Goal: Task Accomplishment & Management: Manage account settings

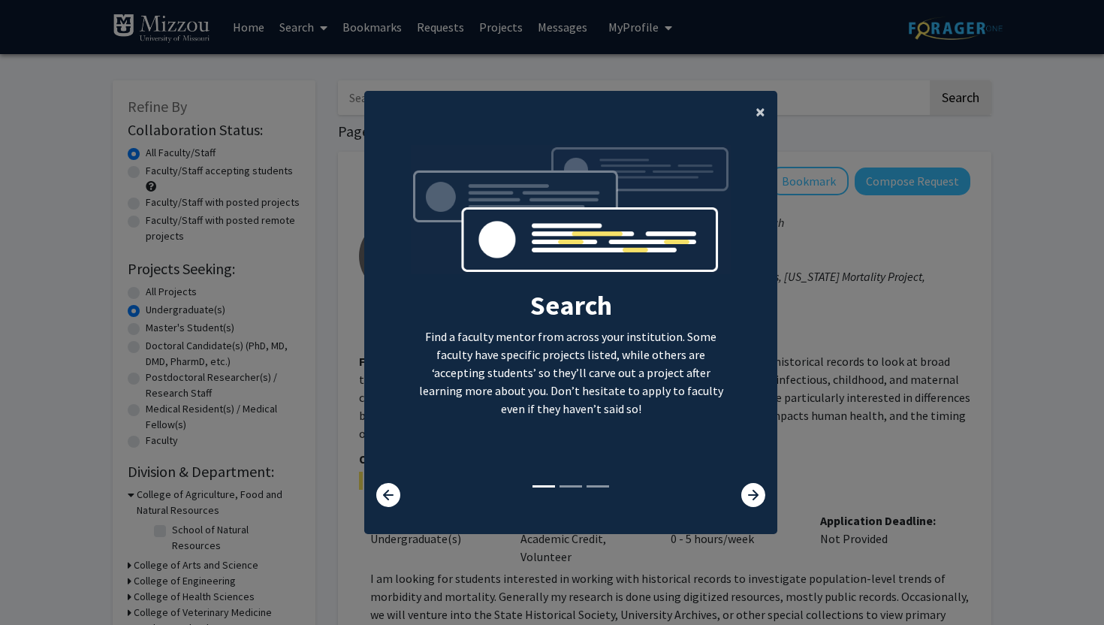
click at [758, 116] on span "×" at bounding box center [761, 111] width 10 height 23
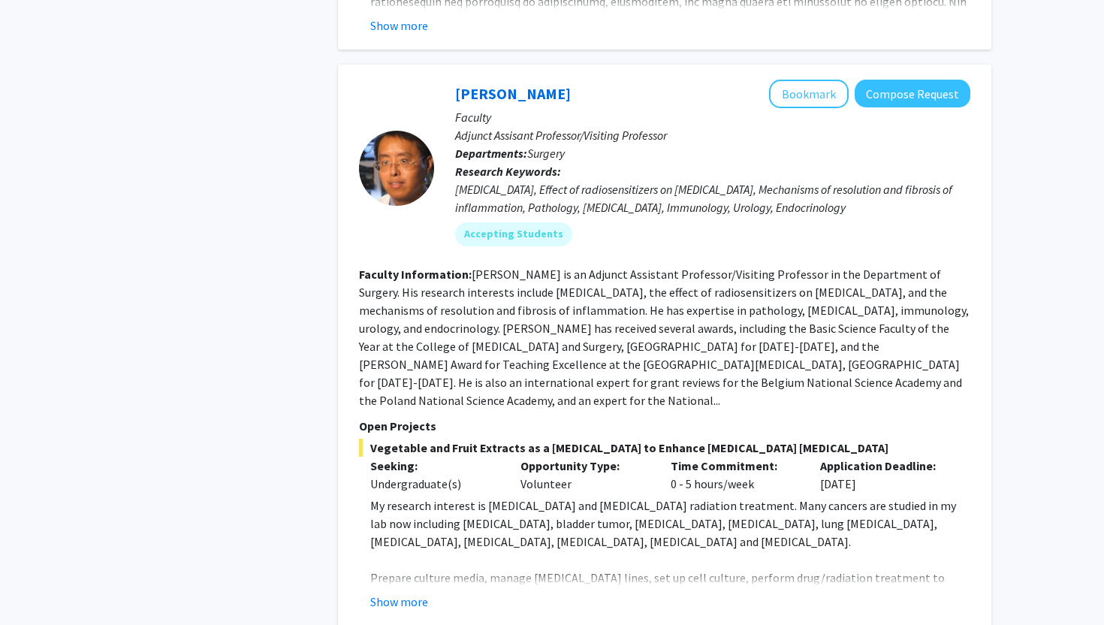
scroll to position [4111, 0]
click at [787, 80] on button "Bookmark" at bounding box center [809, 93] width 80 height 29
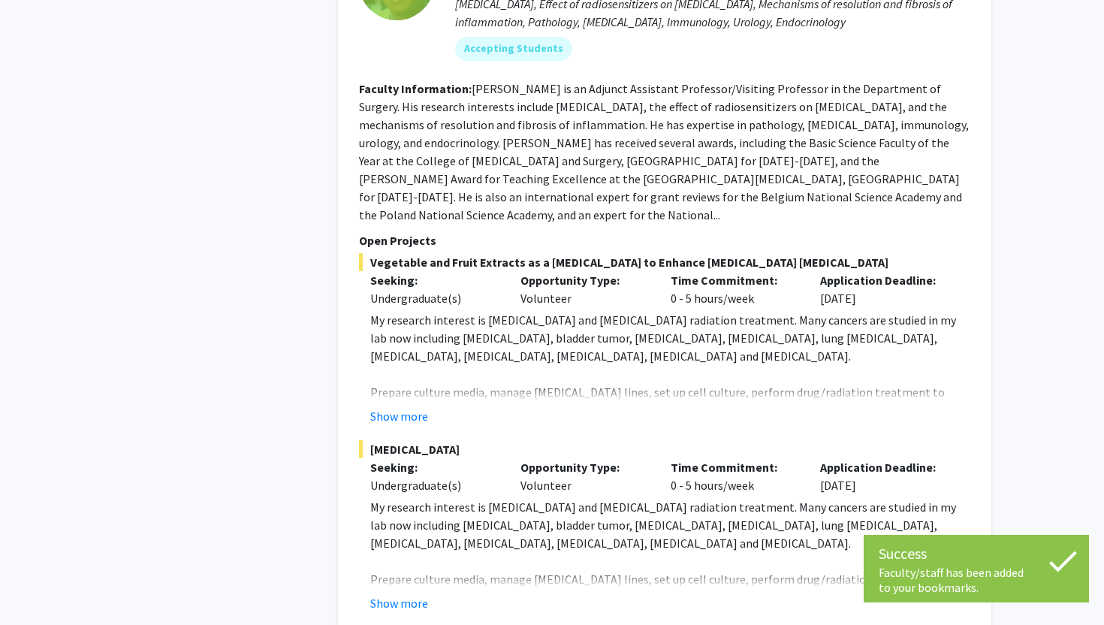
scroll to position [4304, 0]
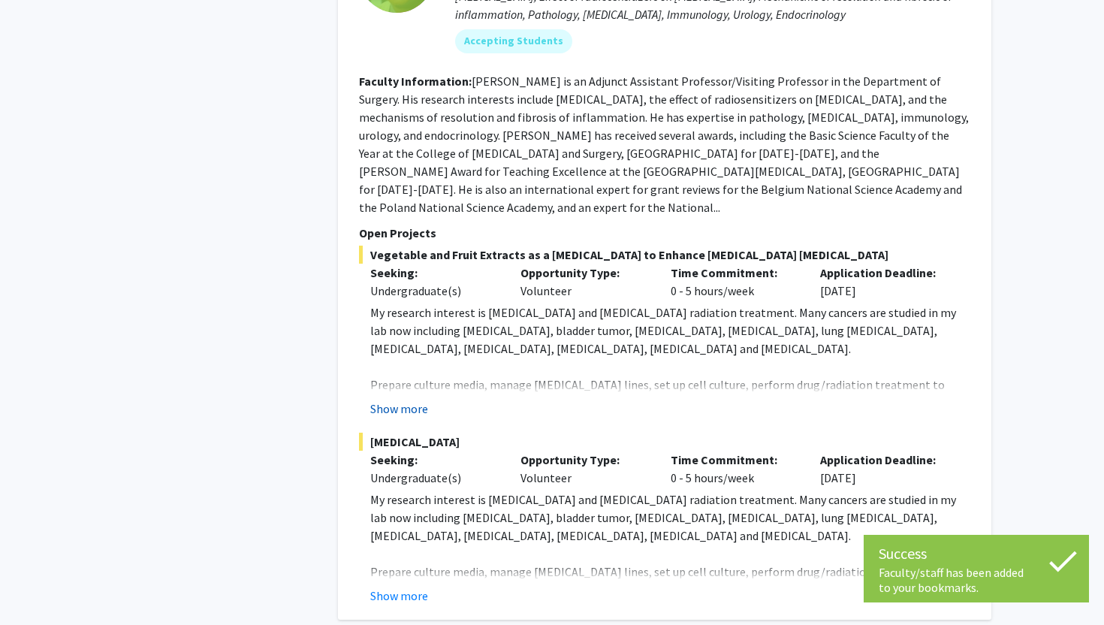
click at [395, 400] on button "Show more" at bounding box center [399, 409] width 58 height 18
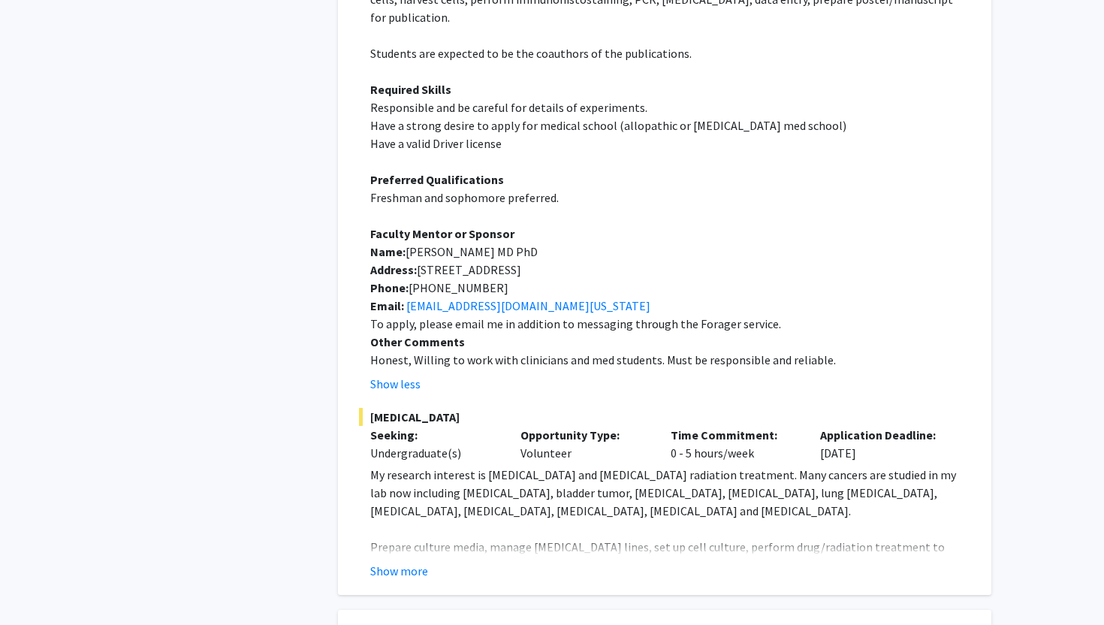
scroll to position [4709, 0]
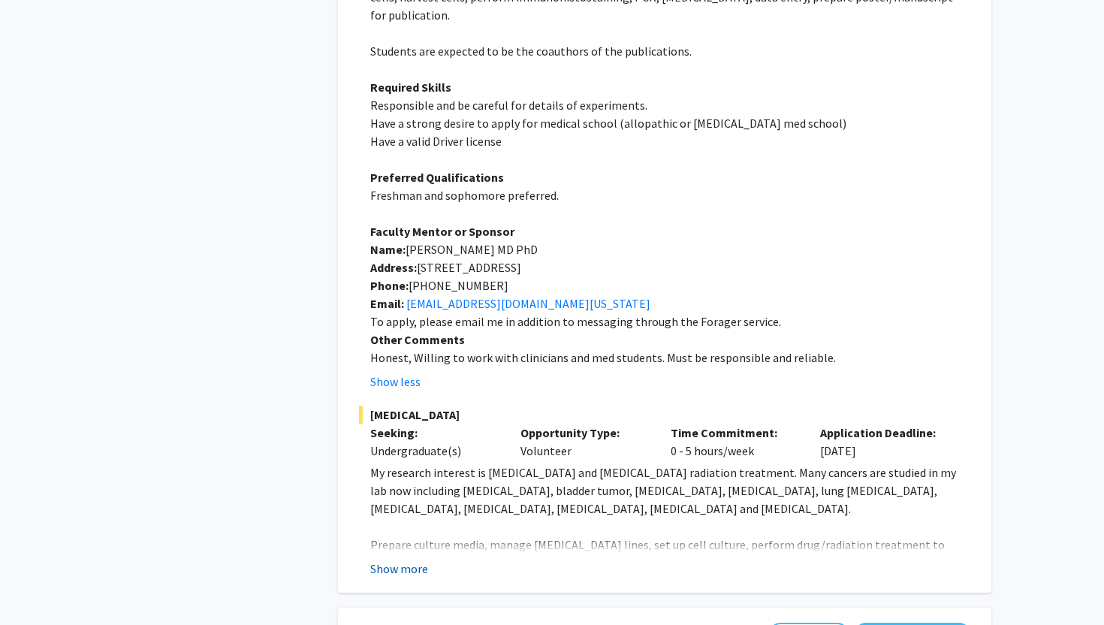
click at [403, 560] on button "Show more" at bounding box center [399, 569] width 58 height 18
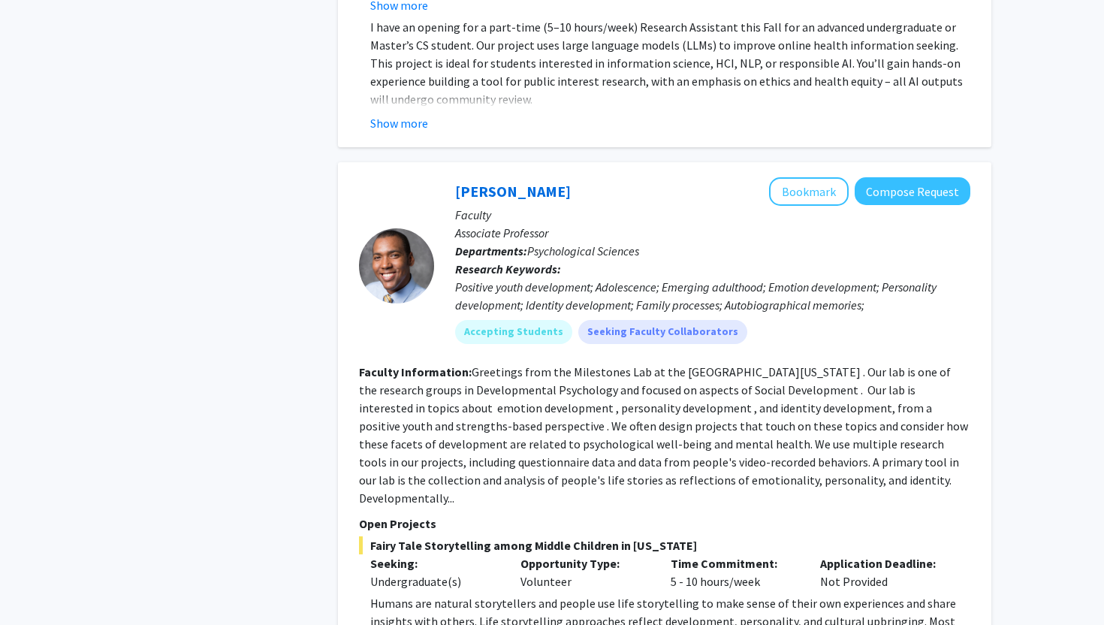
scroll to position [7225, 0]
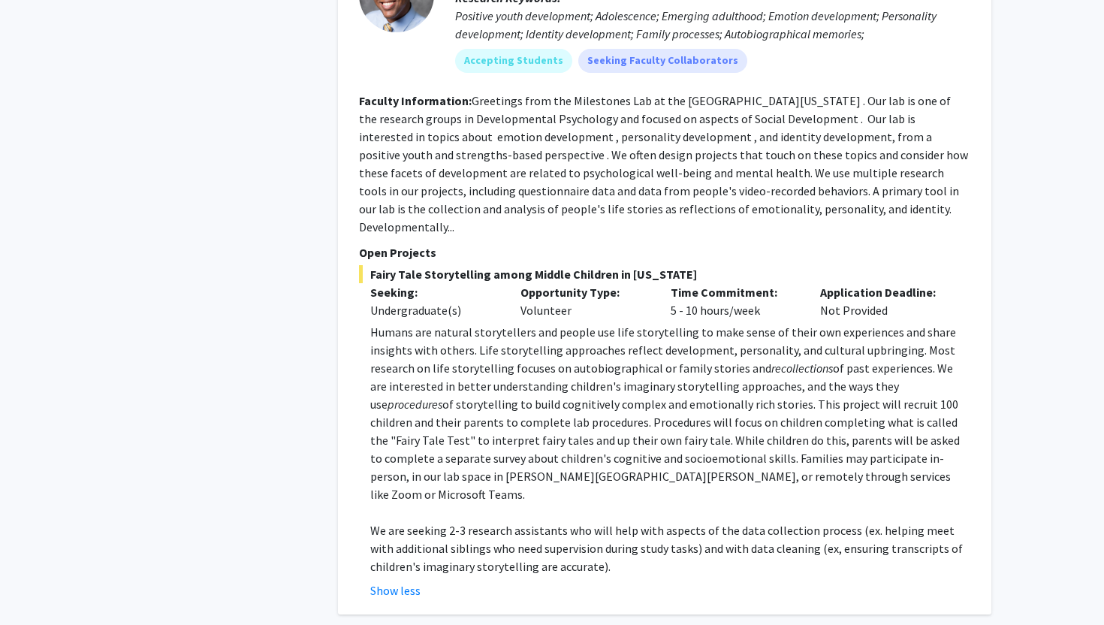
scroll to position [7488, 0]
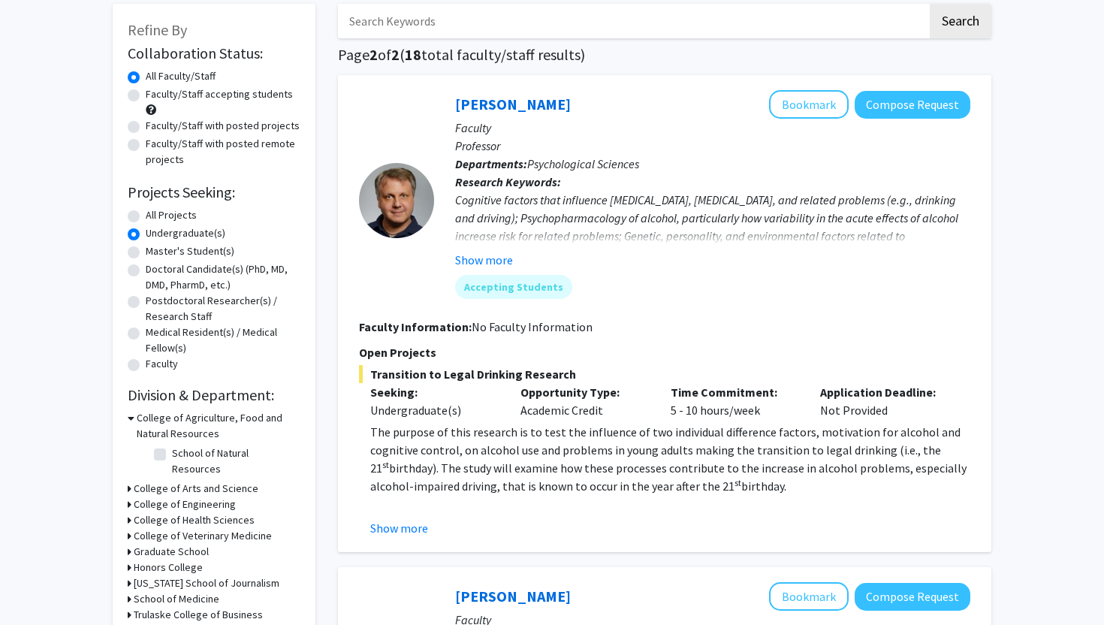
scroll to position [106, 0]
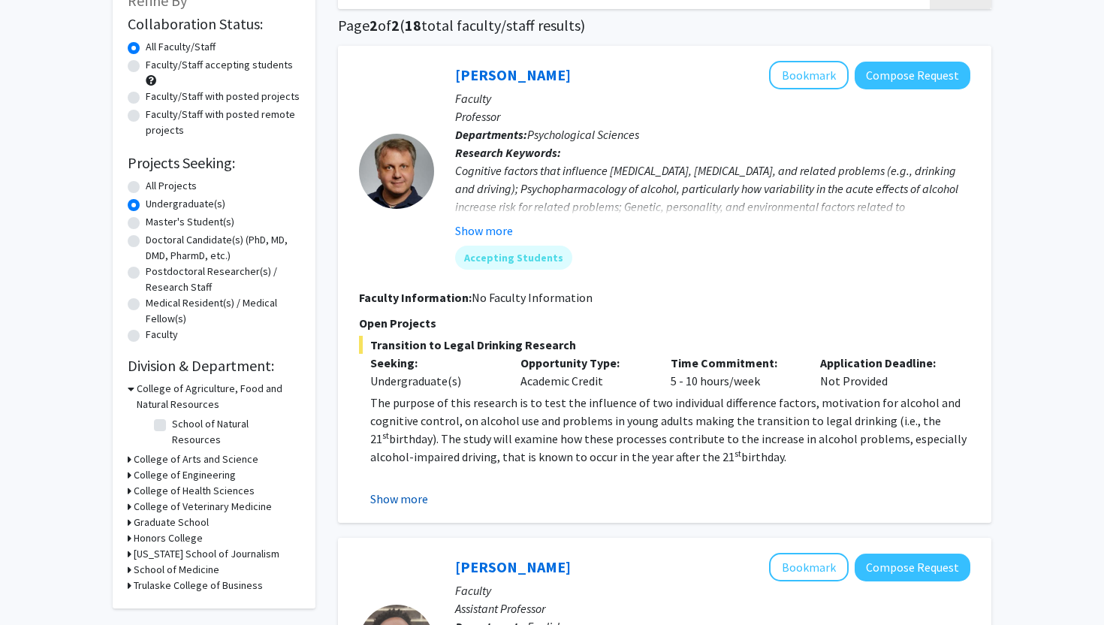
click at [412, 491] on button "Show more" at bounding box center [399, 499] width 58 height 18
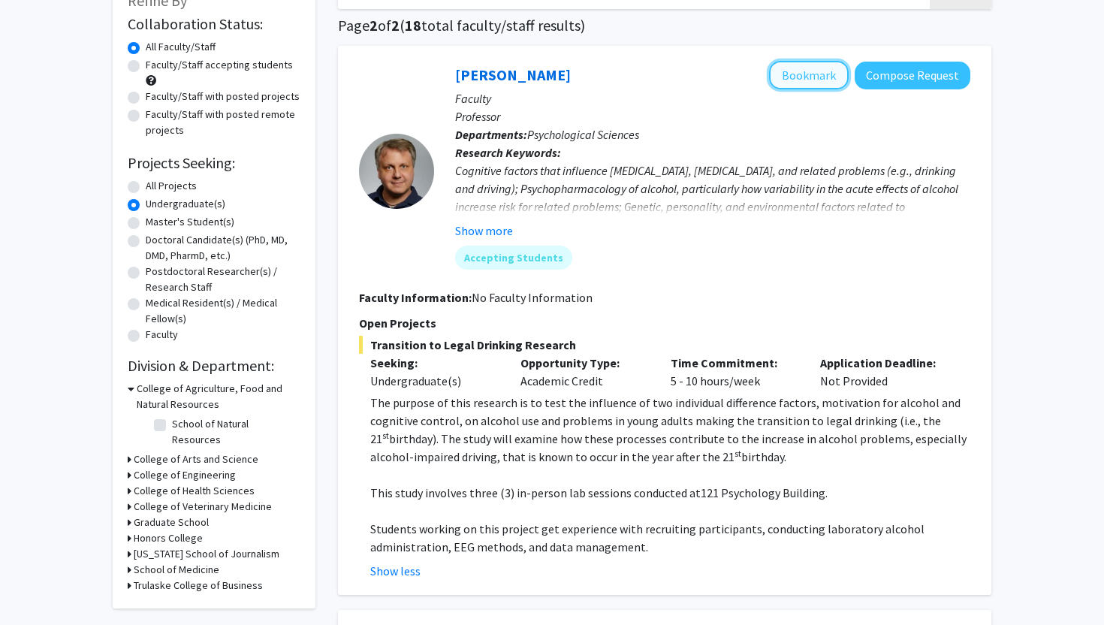
click at [808, 82] on button "Bookmark" at bounding box center [809, 75] width 80 height 29
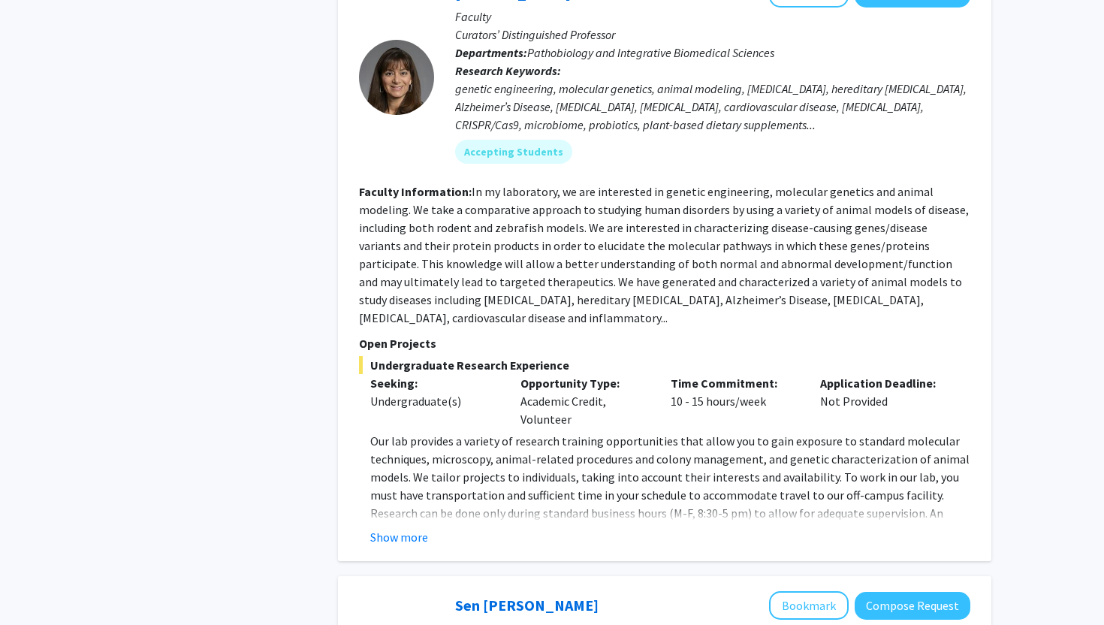
scroll to position [1303, 0]
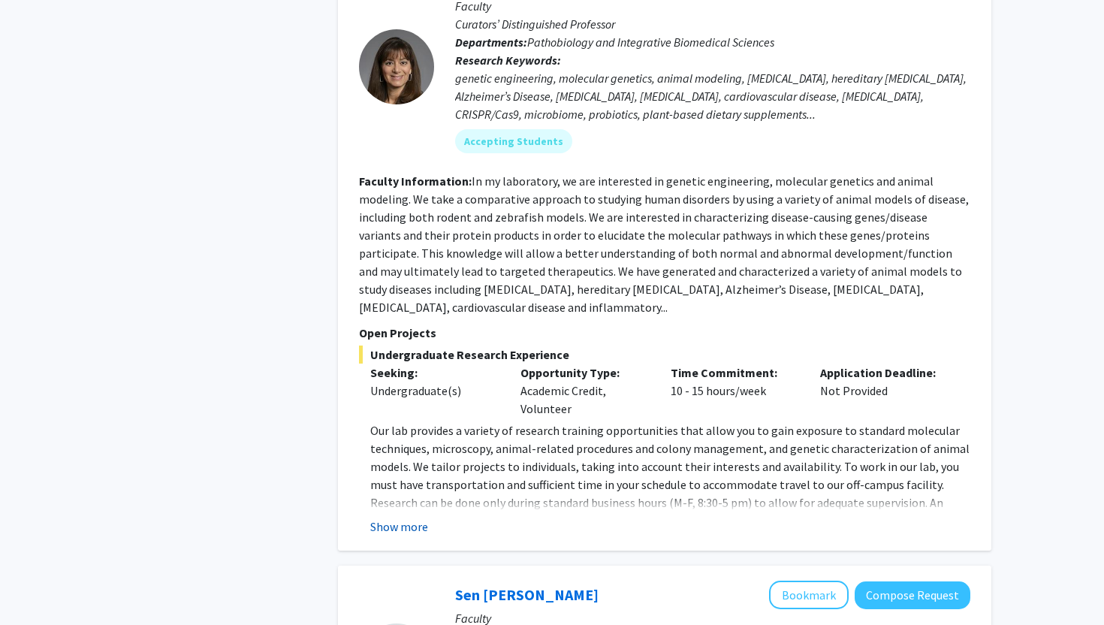
click at [401, 518] on button "Show more" at bounding box center [399, 527] width 58 height 18
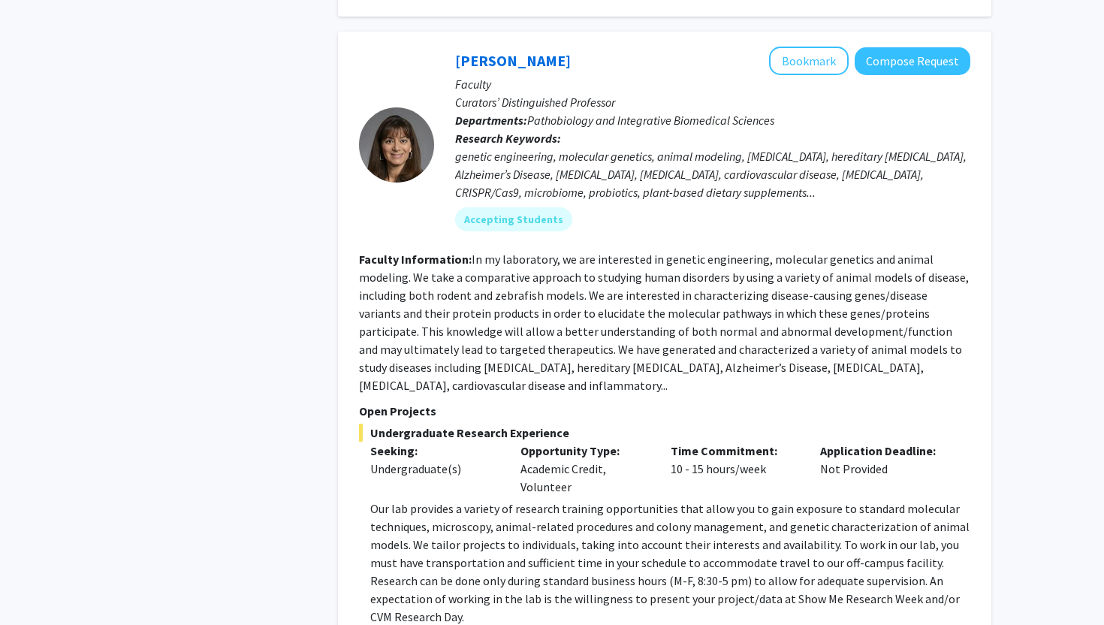
scroll to position [1177, 0]
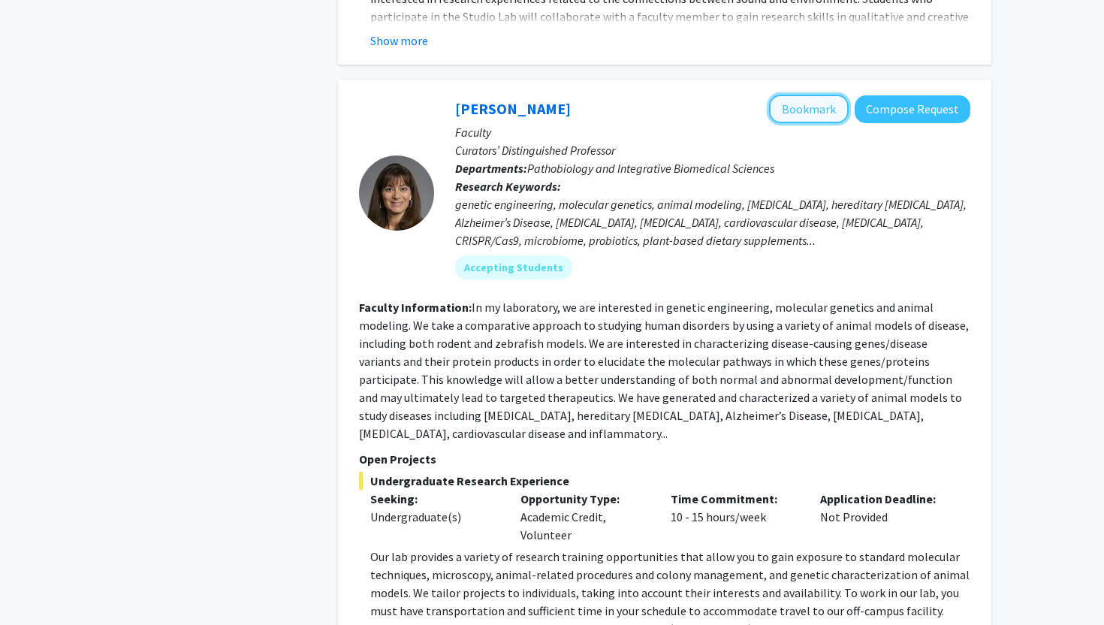
click at [799, 95] on button "Bookmark" at bounding box center [809, 109] width 80 height 29
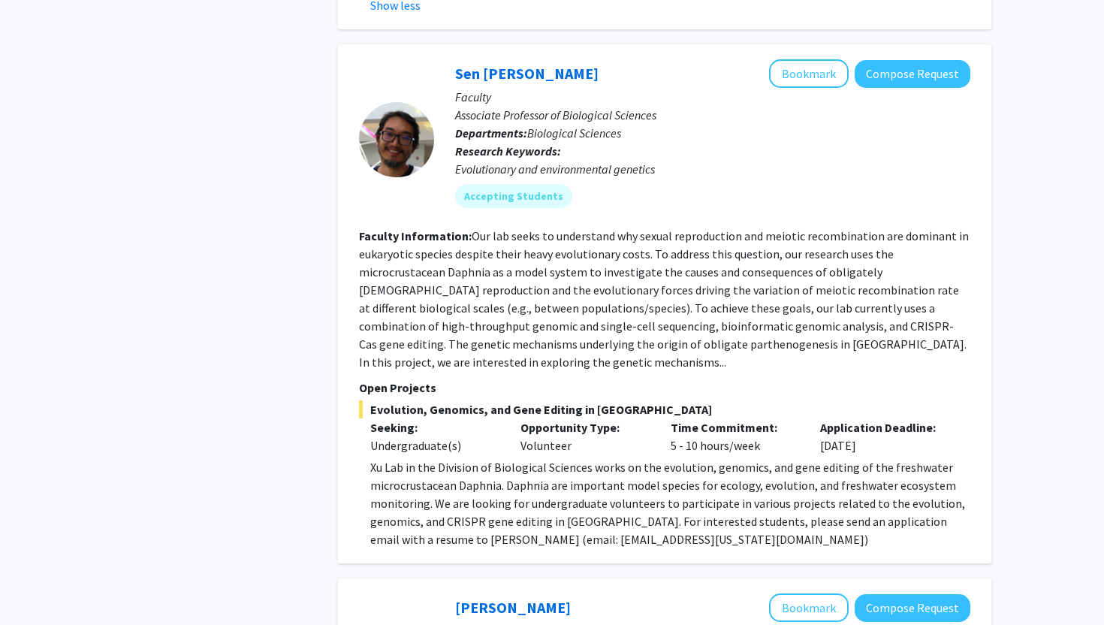
scroll to position [1863, 0]
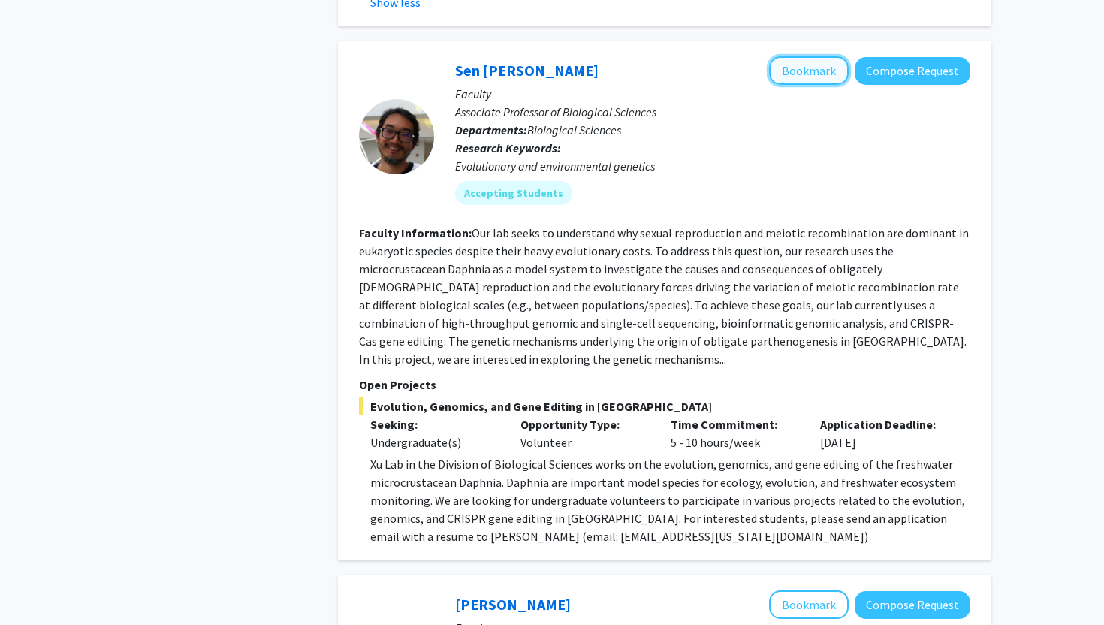
click at [798, 56] on button "Bookmark" at bounding box center [809, 70] width 80 height 29
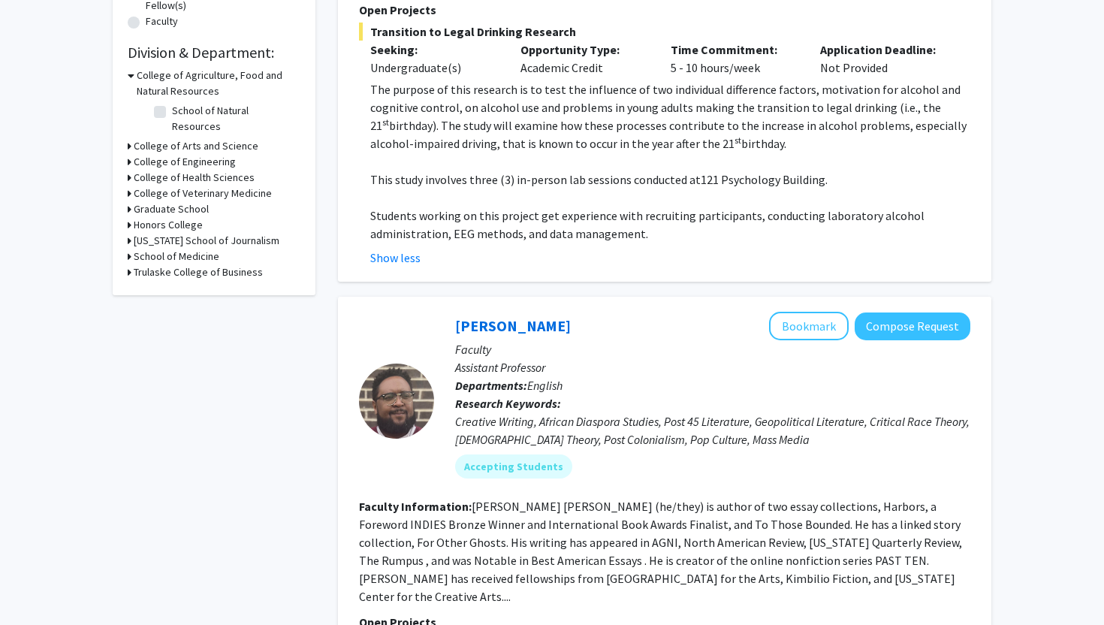
scroll to position [0, 0]
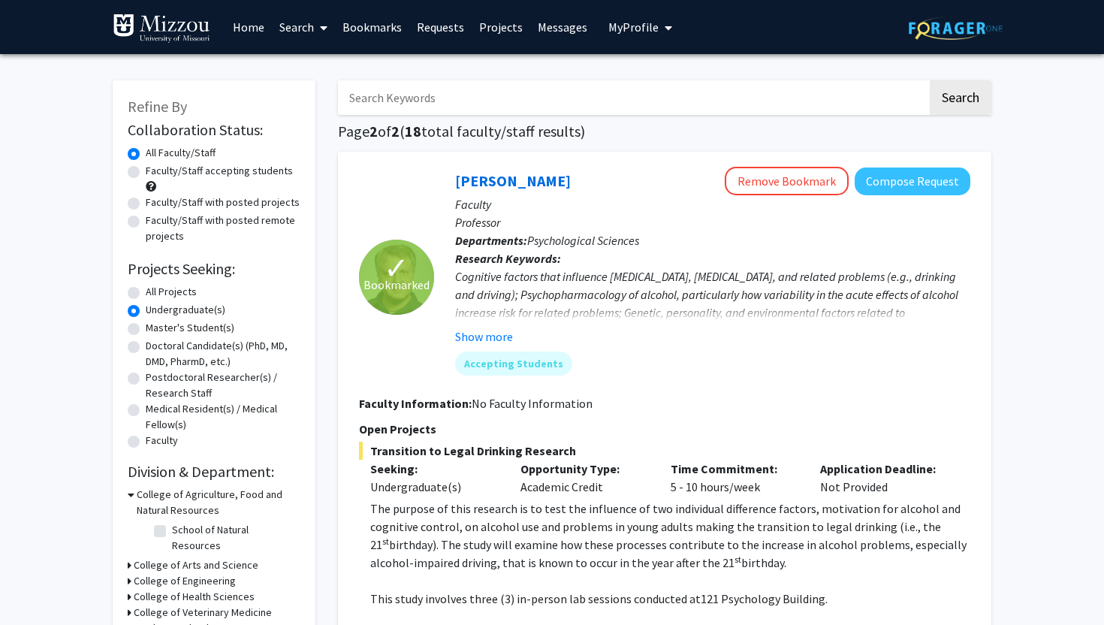
click at [146, 295] on label "All Projects" at bounding box center [171, 292] width 51 height 16
click at [146, 294] on input "All Projects" at bounding box center [151, 289] width 10 height 10
radio input "true"
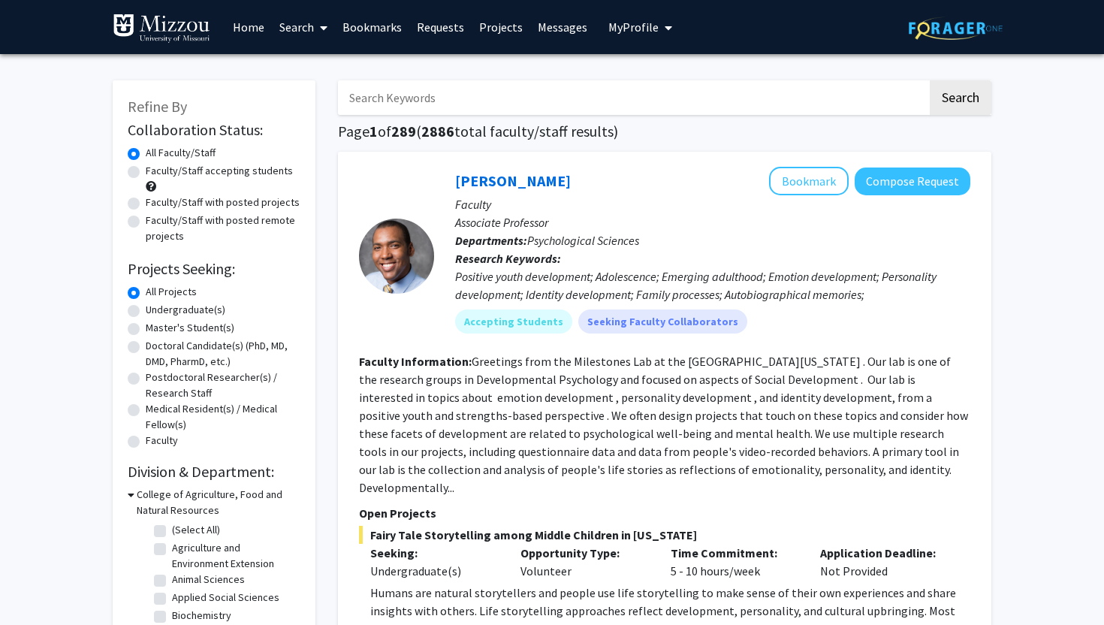
click at [146, 172] on label "Faculty/Staff accepting students" at bounding box center [219, 171] width 147 height 16
click at [146, 172] on input "Faculty/Staff accepting students" at bounding box center [151, 168] width 10 height 10
radio input "true"
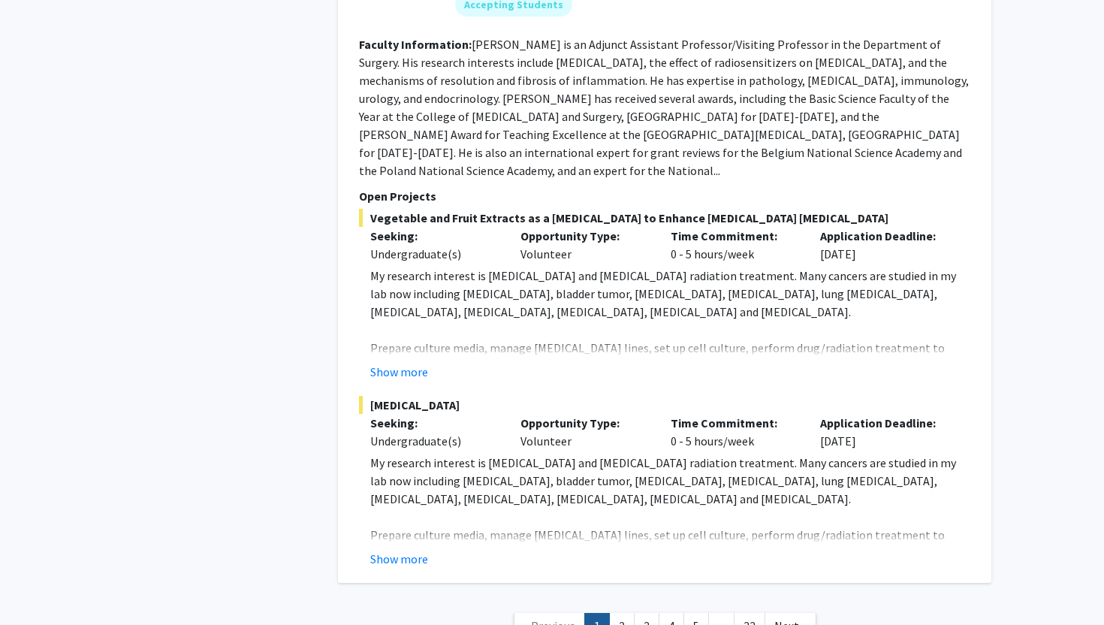
scroll to position [6698, 0]
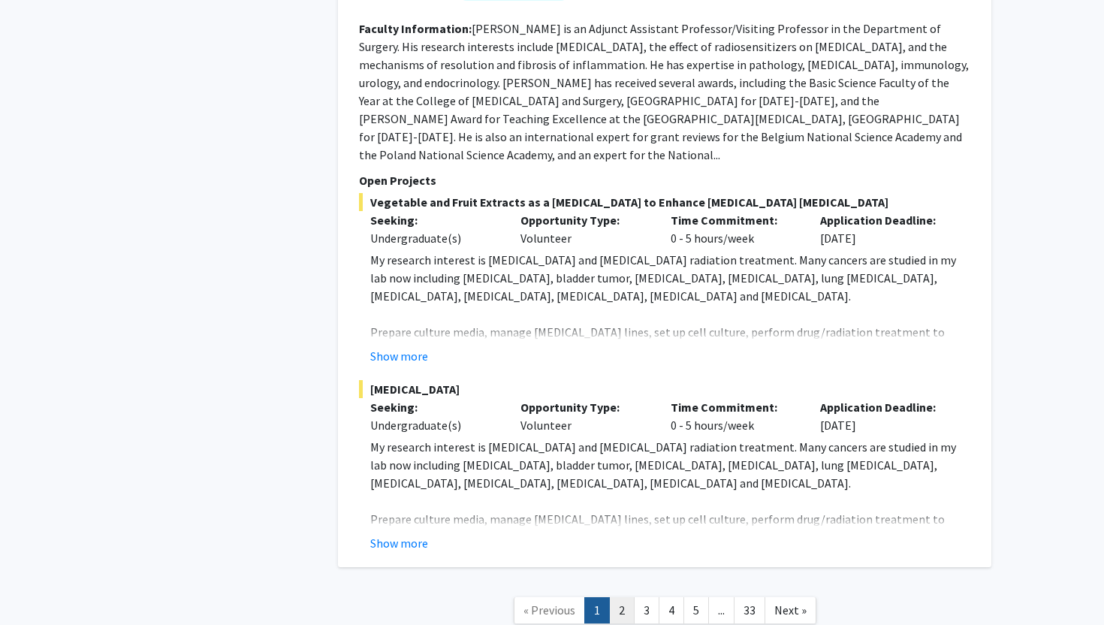
click at [627, 597] on link "2" at bounding box center [622, 610] width 26 height 26
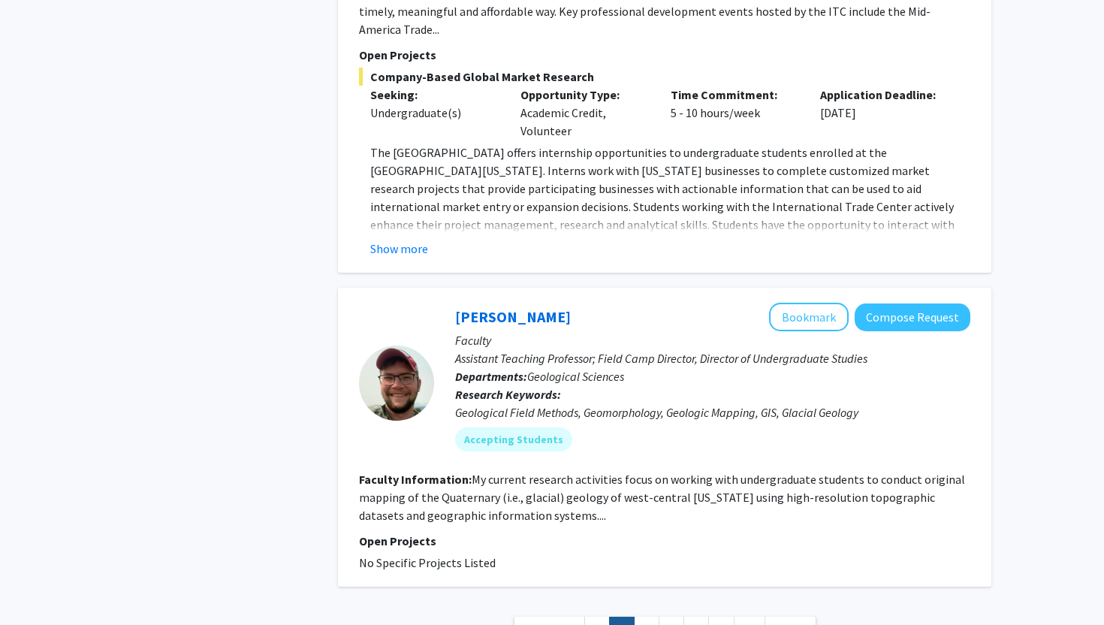
scroll to position [4836, 0]
click at [643, 615] on link "3" at bounding box center [647, 628] width 26 height 26
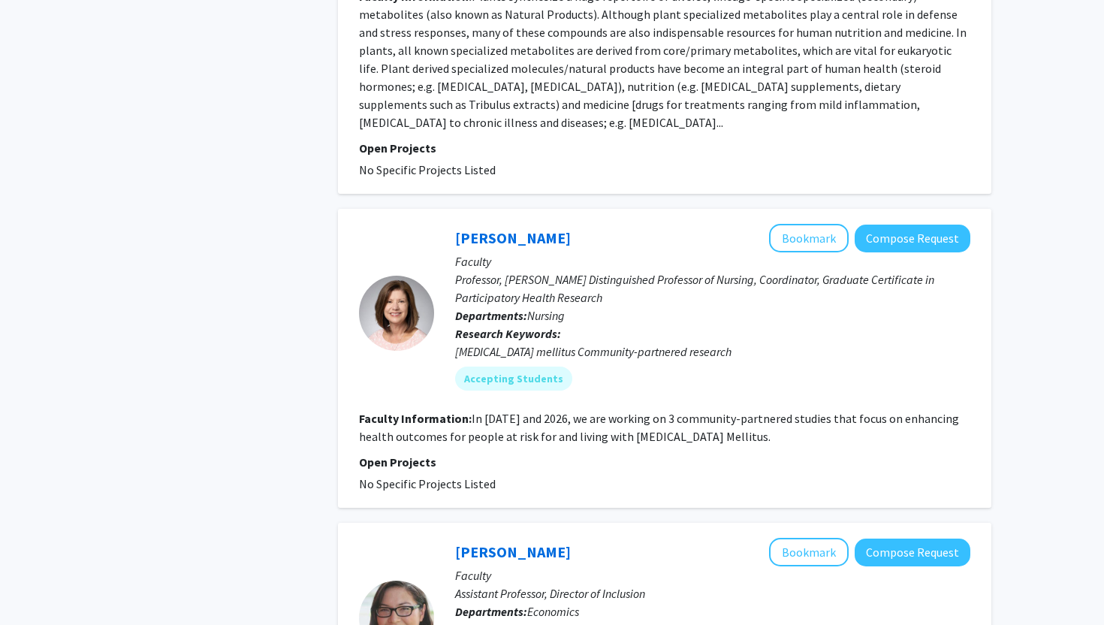
scroll to position [2189, 0]
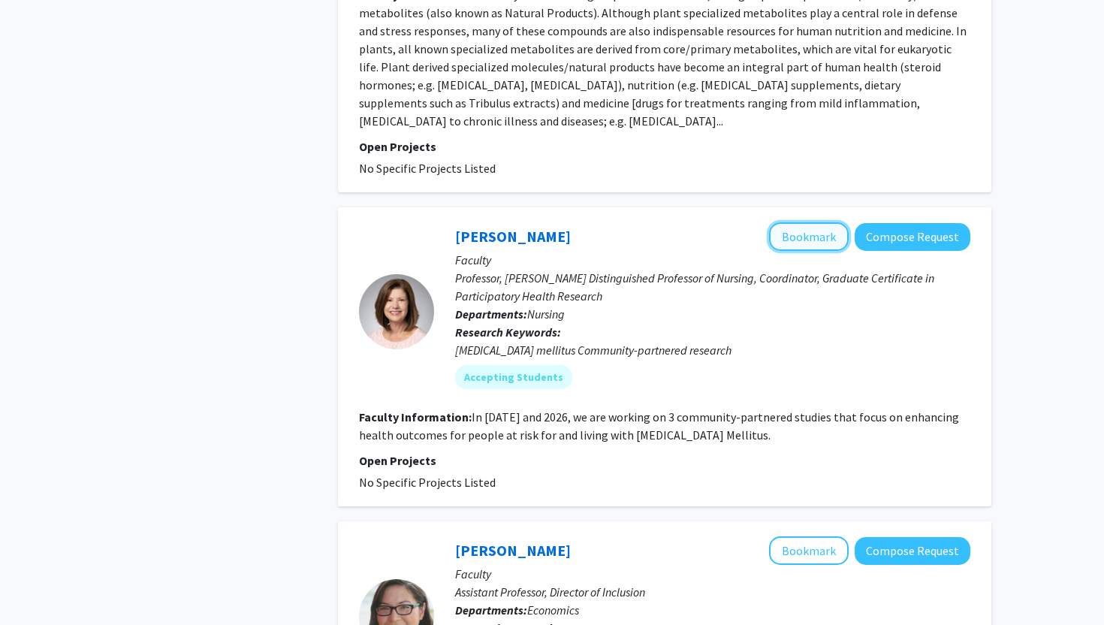
click at [810, 222] on button "Bookmark" at bounding box center [809, 236] width 80 height 29
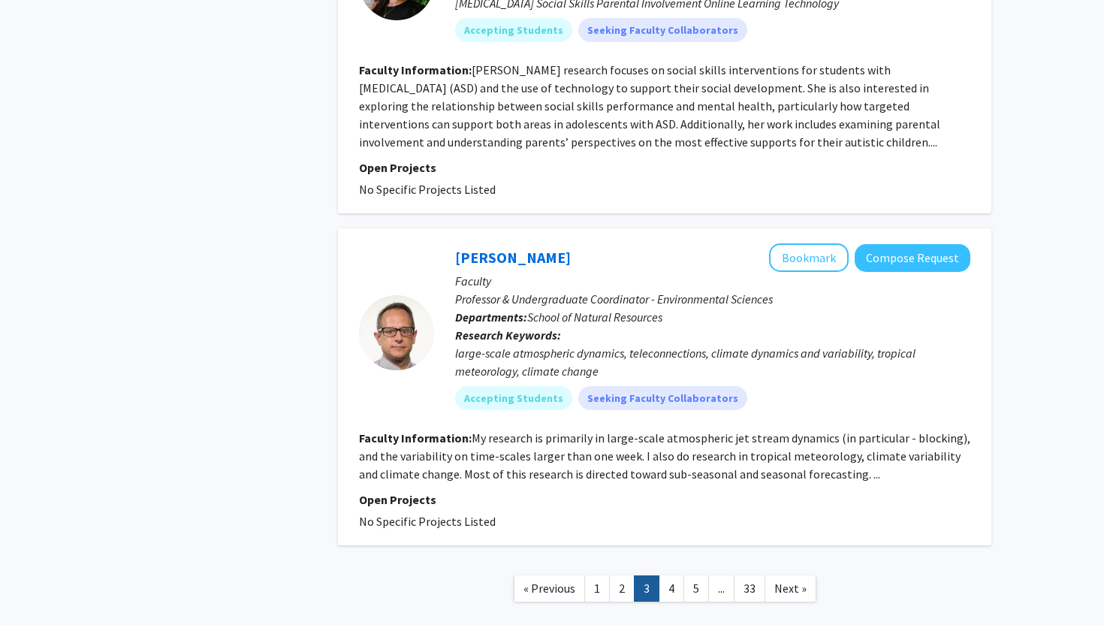
scroll to position [3161, 0]
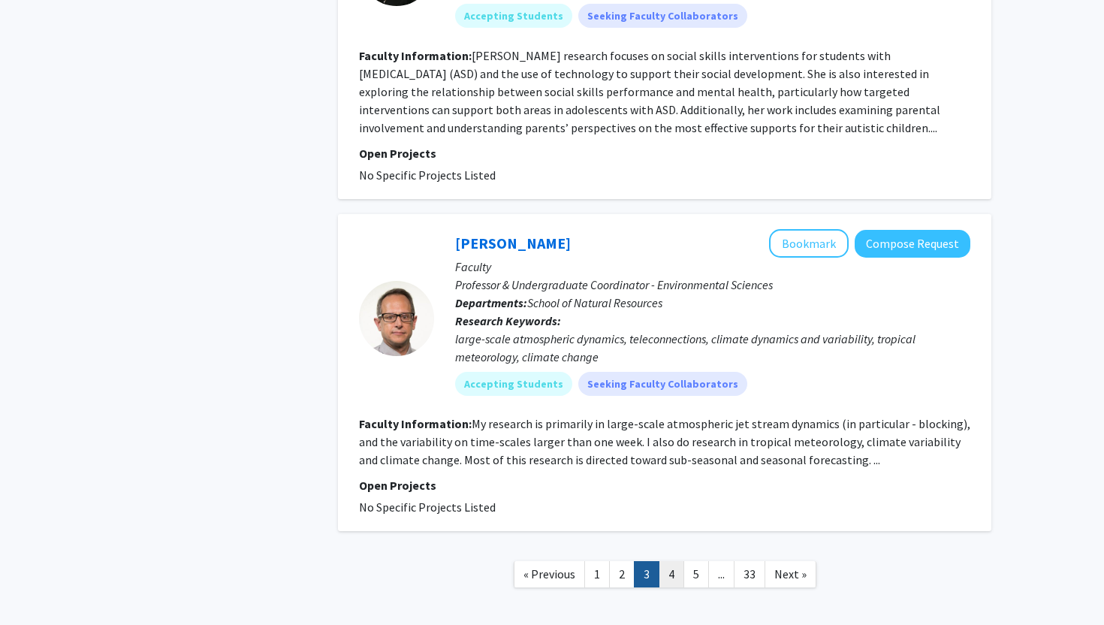
click at [669, 561] on link "4" at bounding box center [672, 574] width 26 height 26
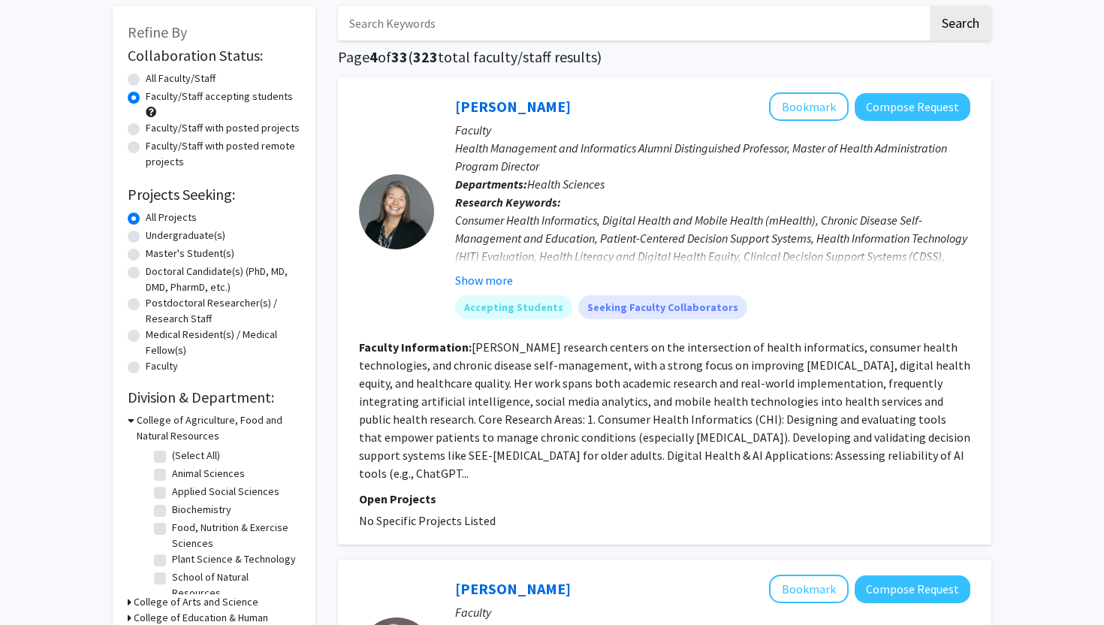
scroll to position [77, 0]
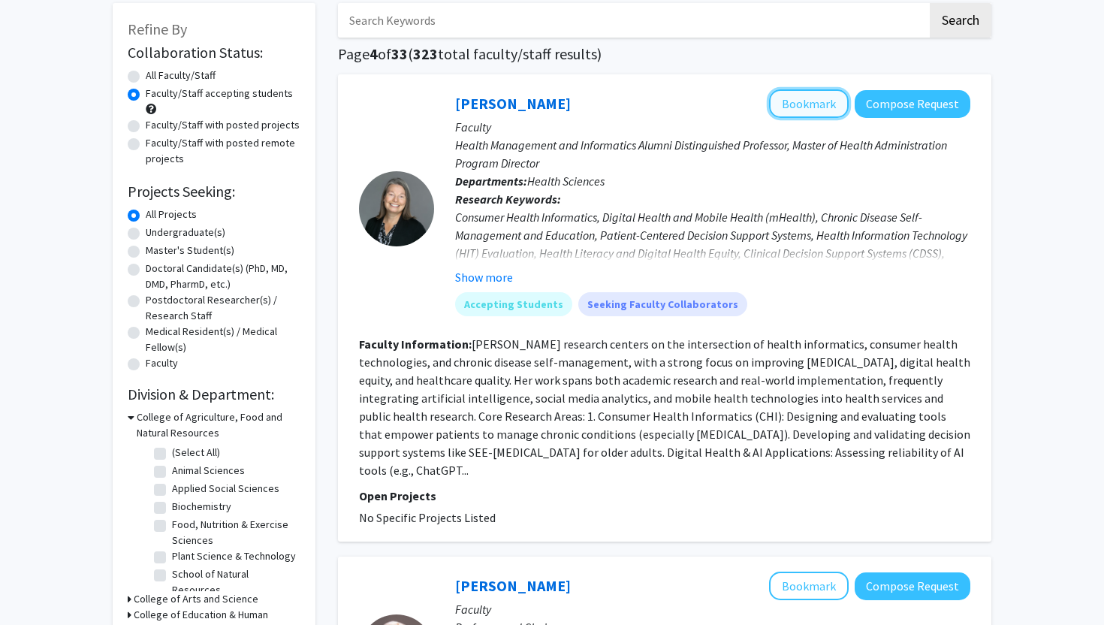
click at [787, 97] on button "Bookmark" at bounding box center [809, 103] width 80 height 29
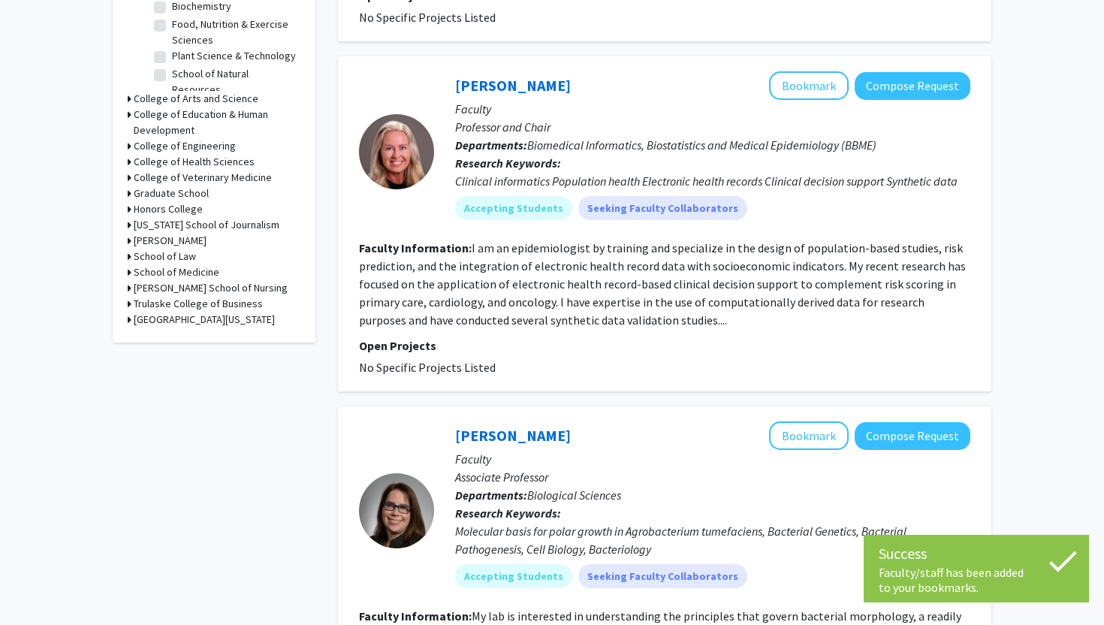
scroll to position [581, 0]
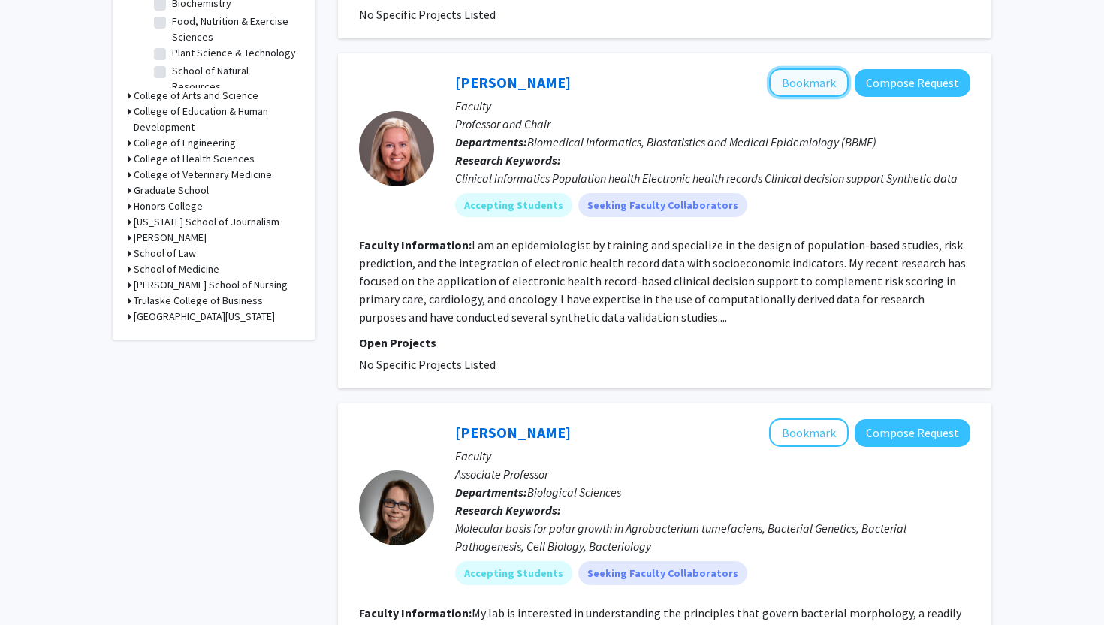
click at [811, 73] on button "Bookmark" at bounding box center [809, 82] width 80 height 29
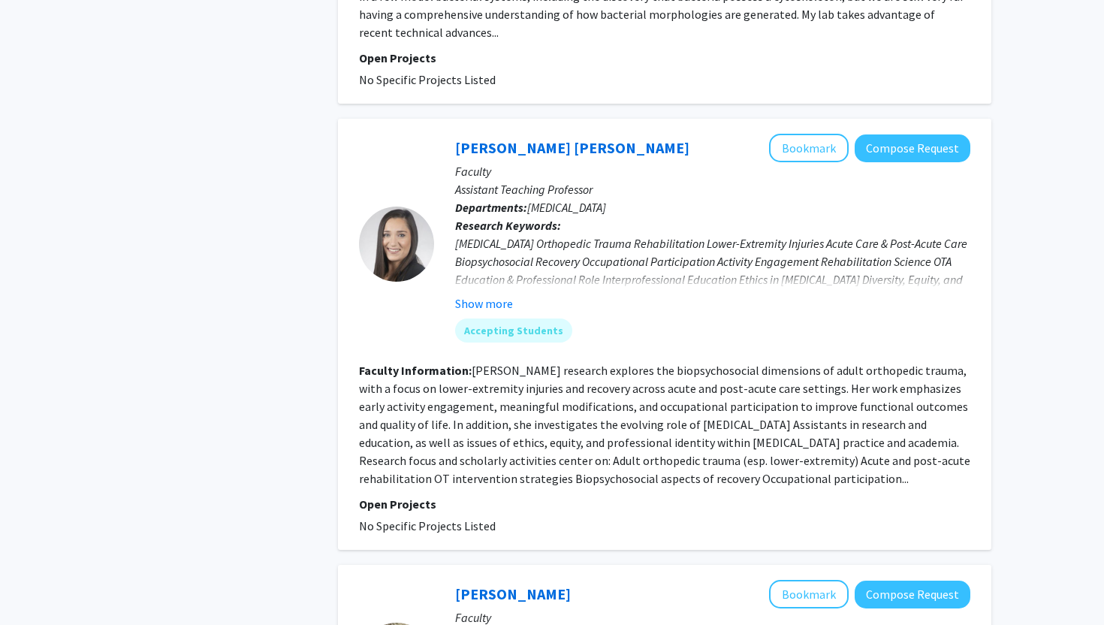
scroll to position [1289, 0]
click at [782, 133] on button "Bookmark" at bounding box center [809, 147] width 80 height 29
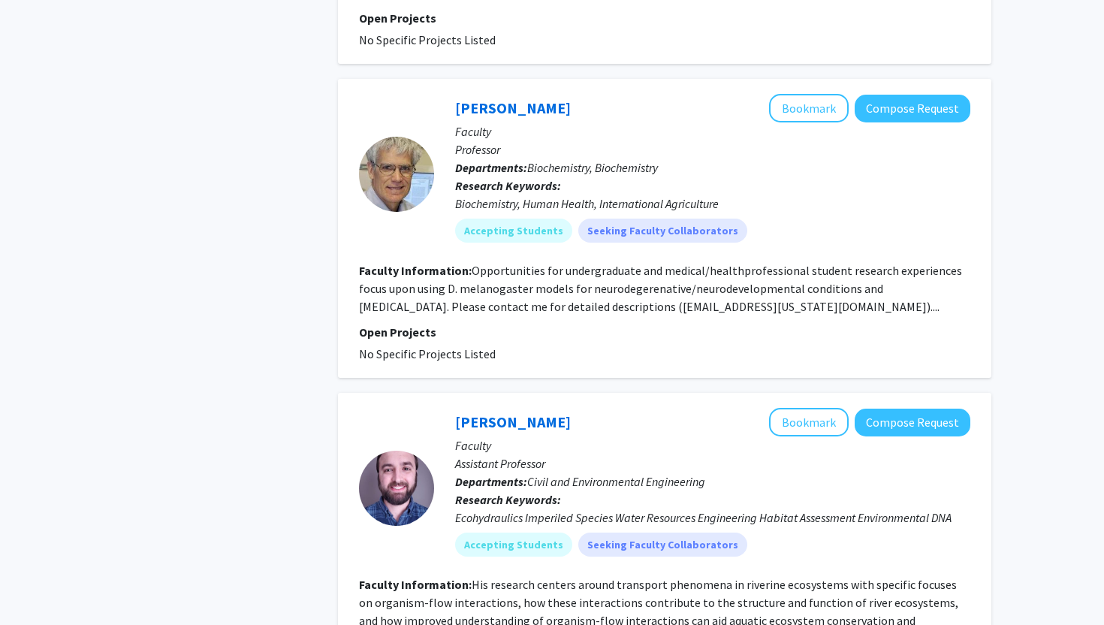
scroll to position [1776, 0]
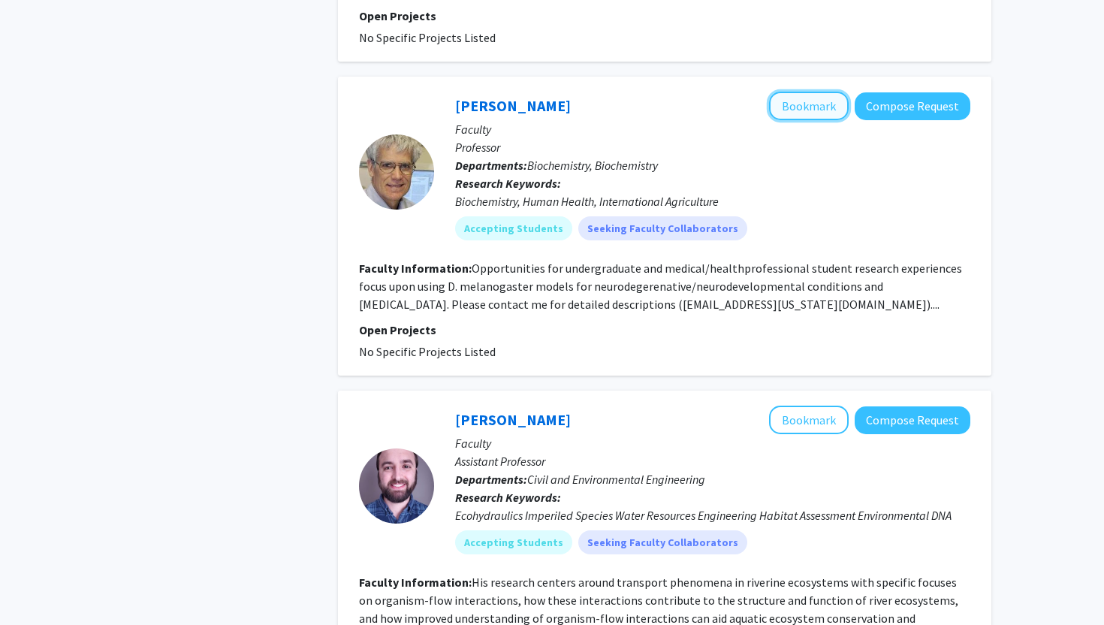
click at [803, 92] on button "Bookmark" at bounding box center [809, 106] width 80 height 29
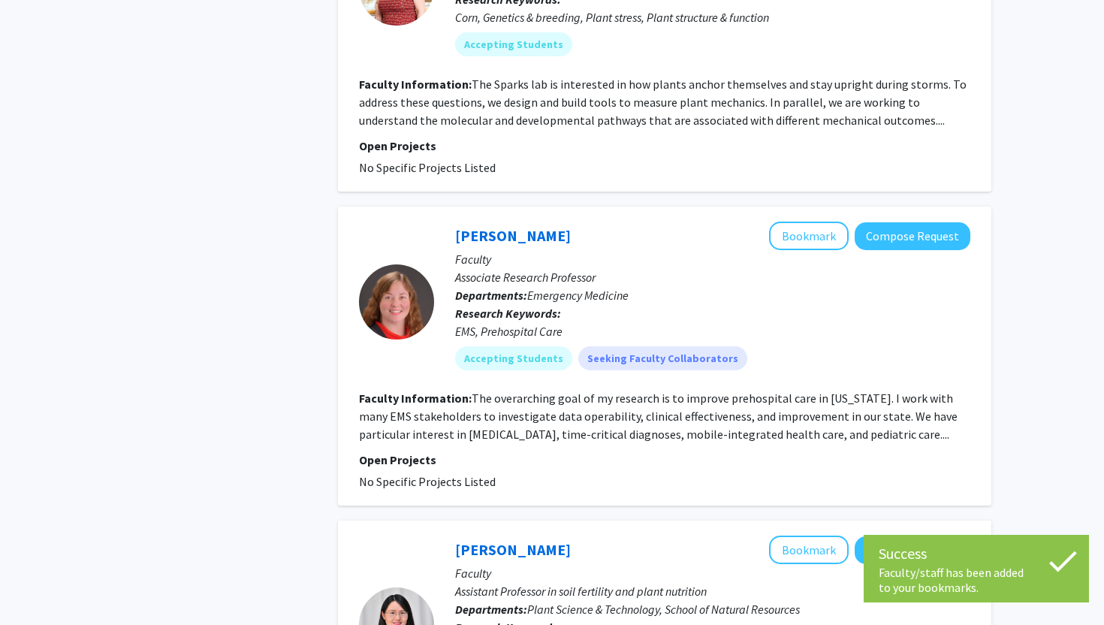
scroll to position [2646, 0]
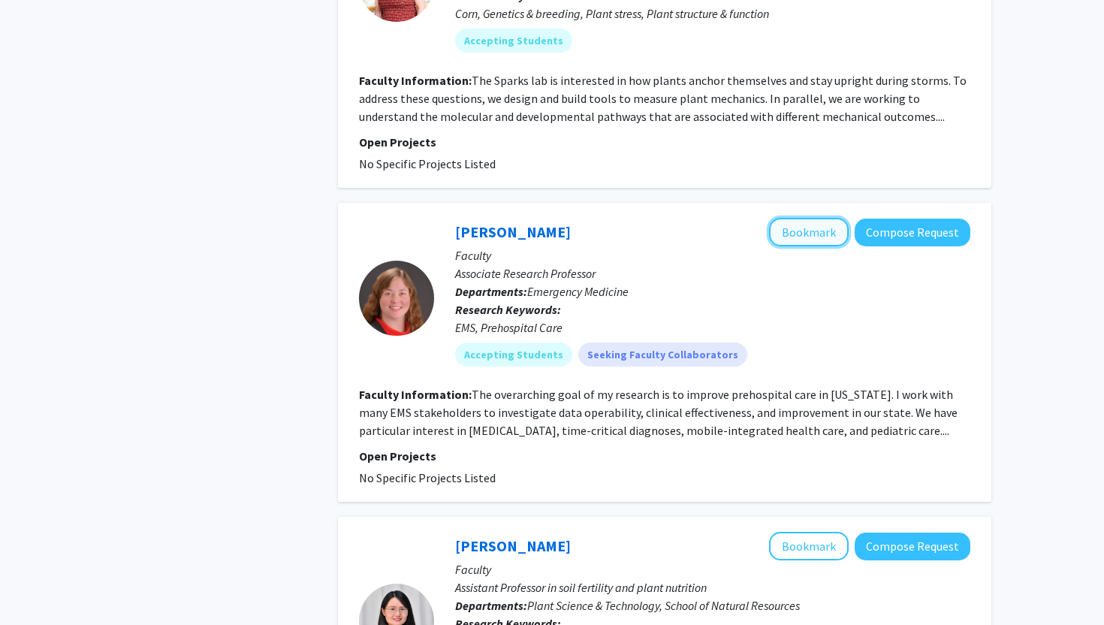
click at [815, 218] on button "Bookmark" at bounding box center [809, 232] width 80 height 29
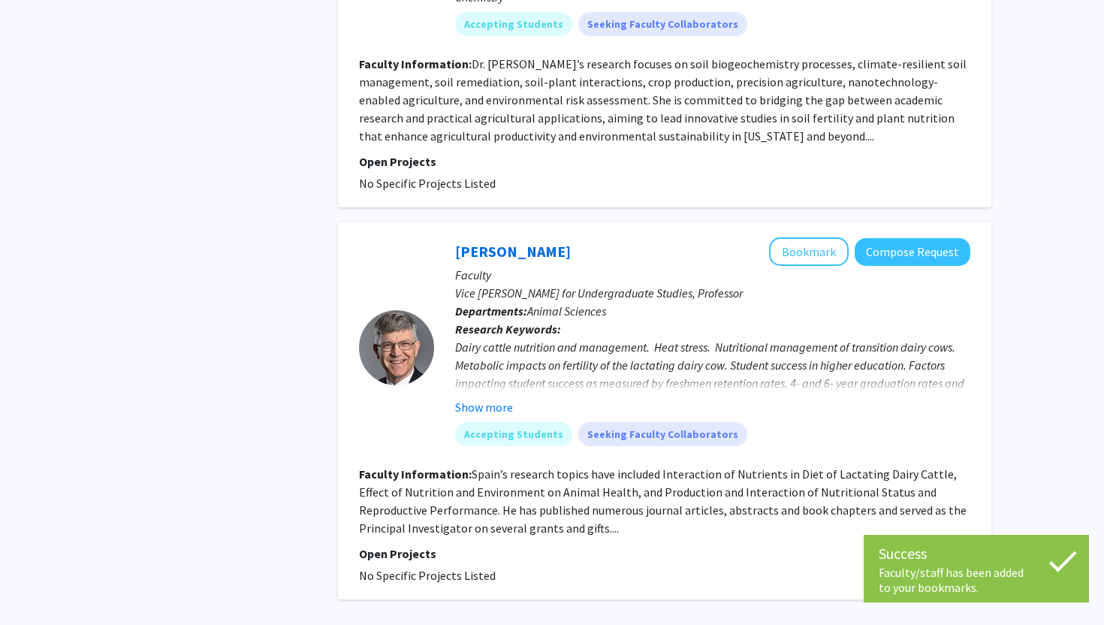
scroll to position [3413, 0]
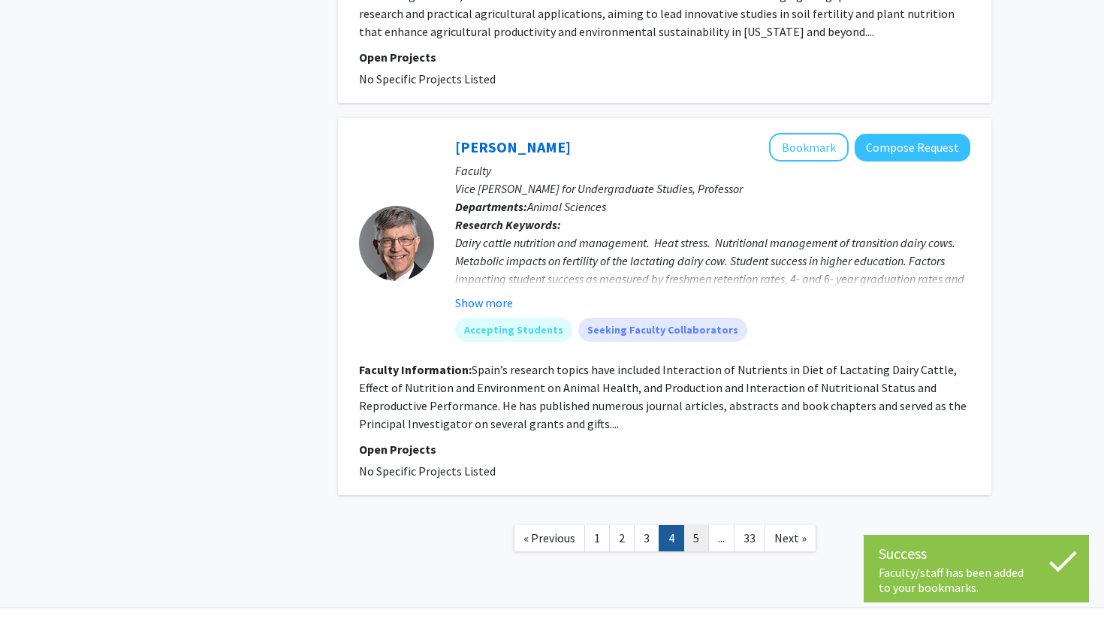
click at [697, 525] on link "5" at bounding box center [697, 538] width 26 height 26
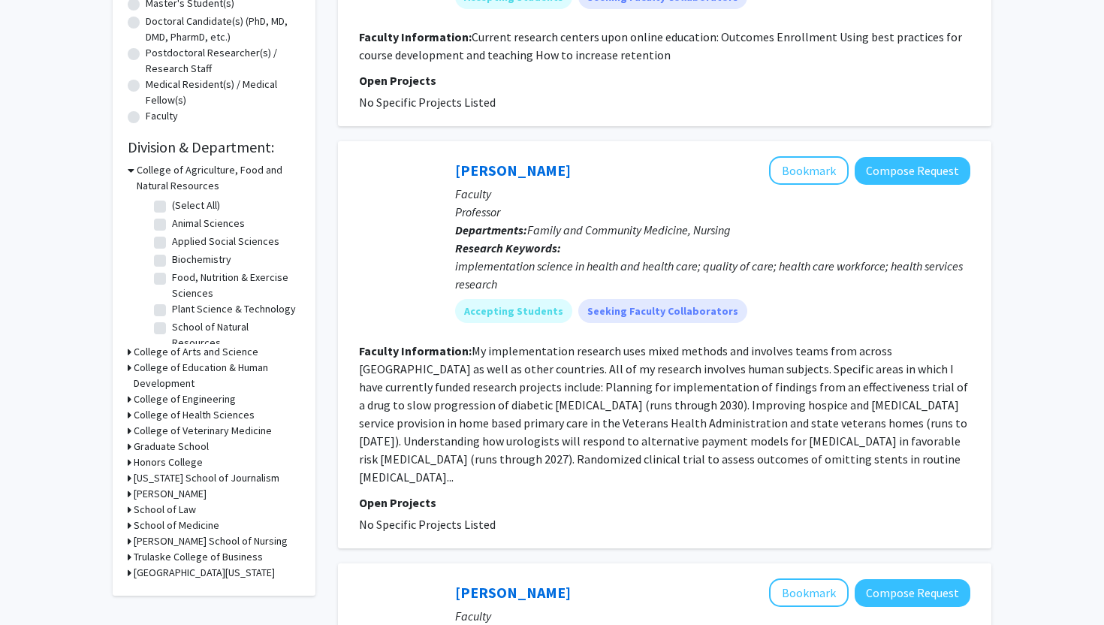
scroll to position [325, 0]
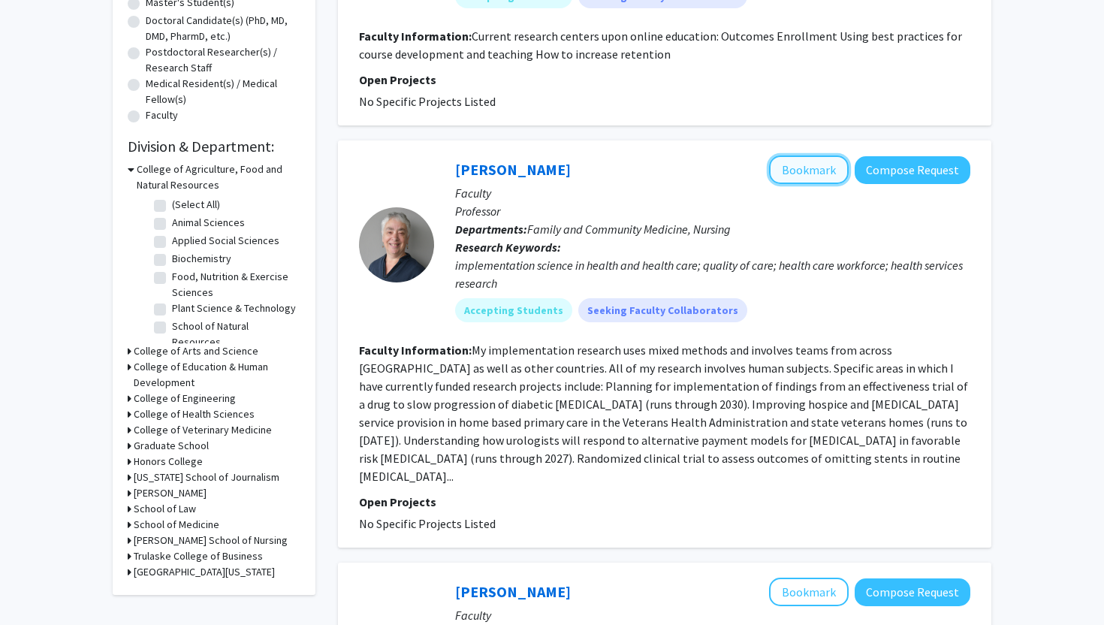
click at [793, 161] on button "Bookmark" at bounding box center [809, 170] width 80 height 29
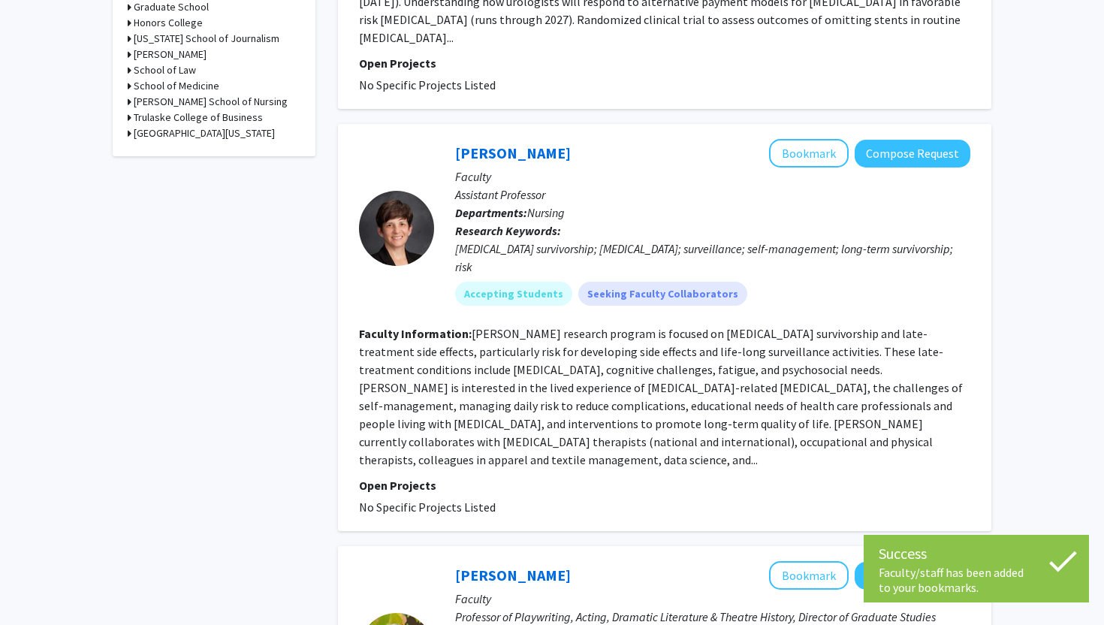
scroll to position [766, 0]
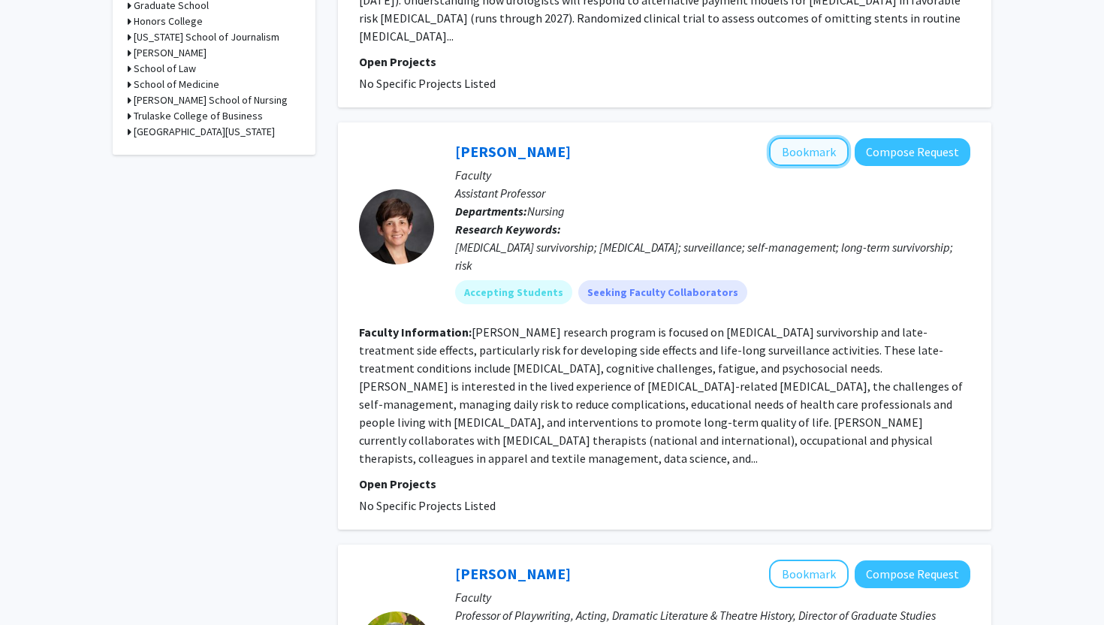
click at [818, 137] on button "Bookmark" at bounding box center [809, 151] width 80 height 29
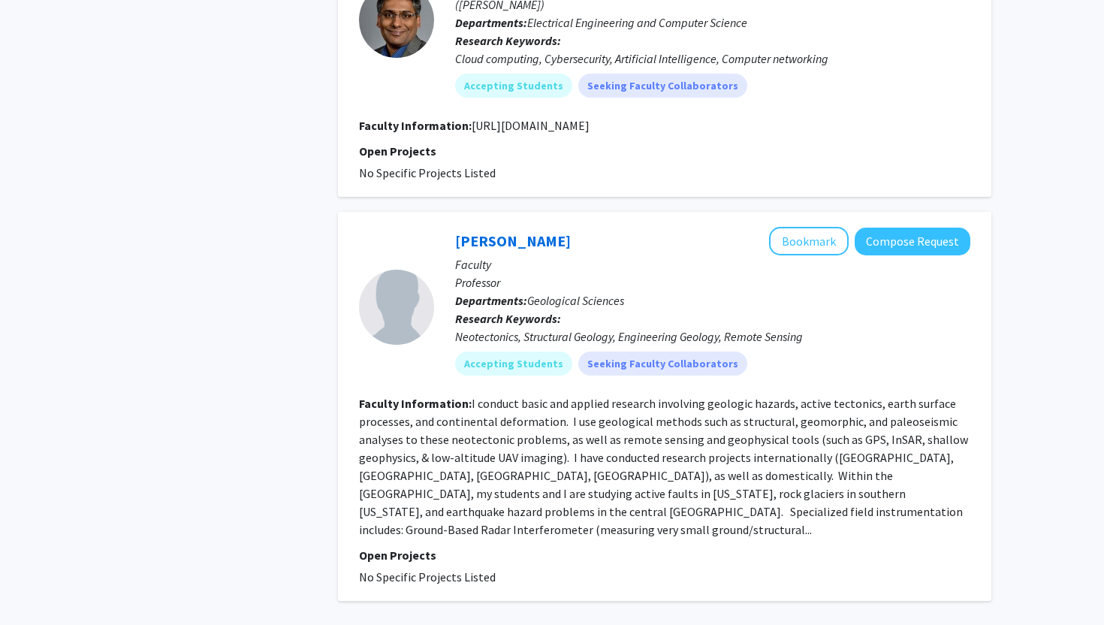
scroll to position [3407, 0]
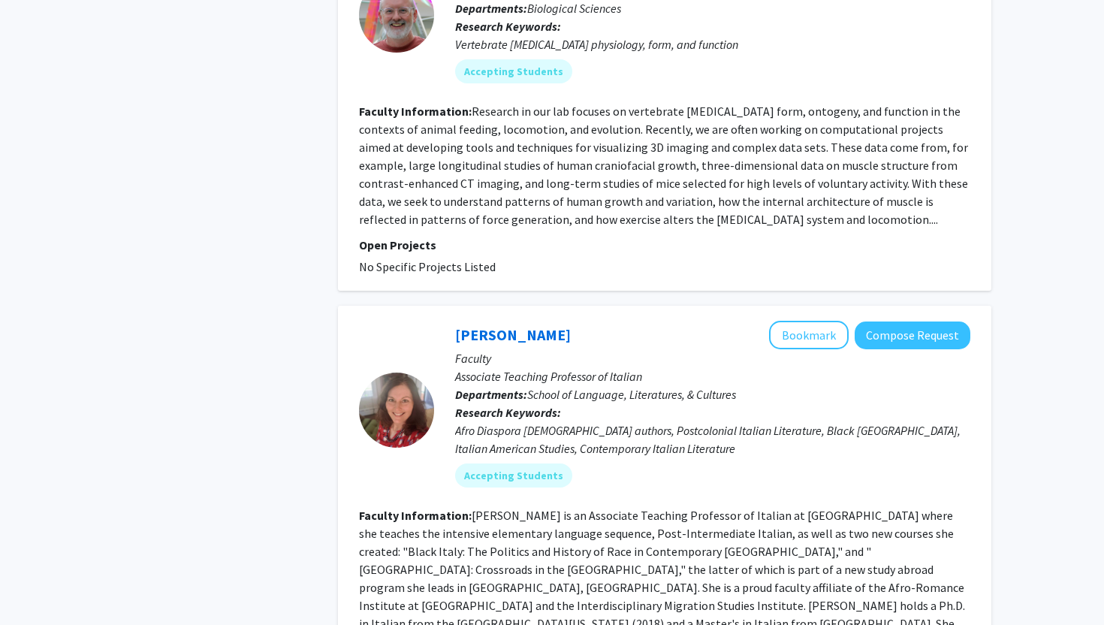
scroll to position [3590, 0]
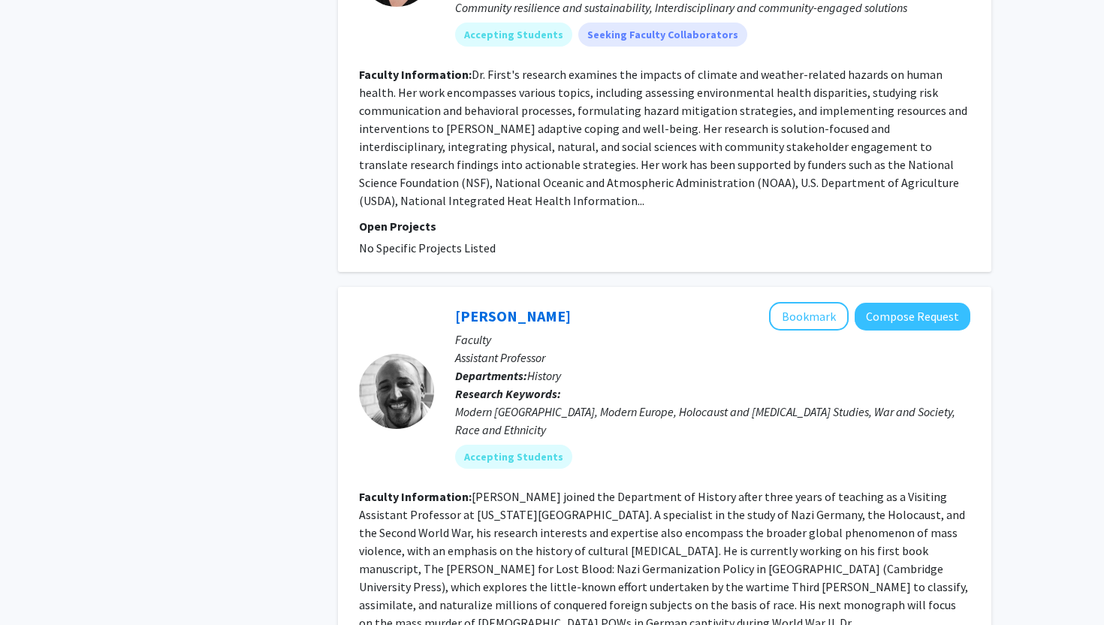
scroll to position [3431, 0]
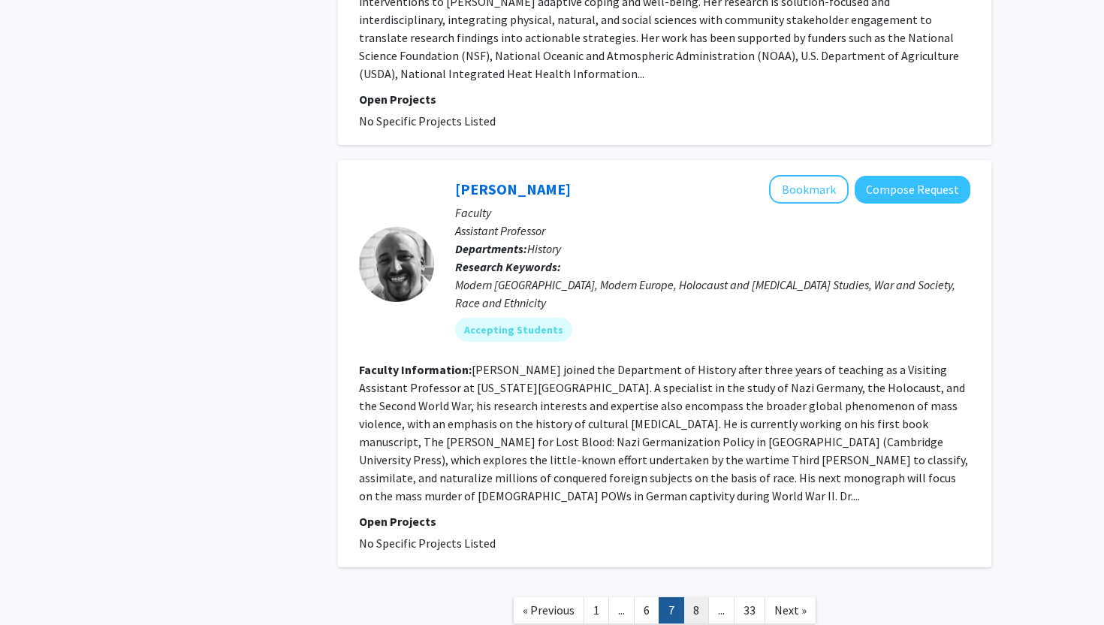
click at [701, 597] on link "8" at bounding box center [697, 610] width 26 height 26
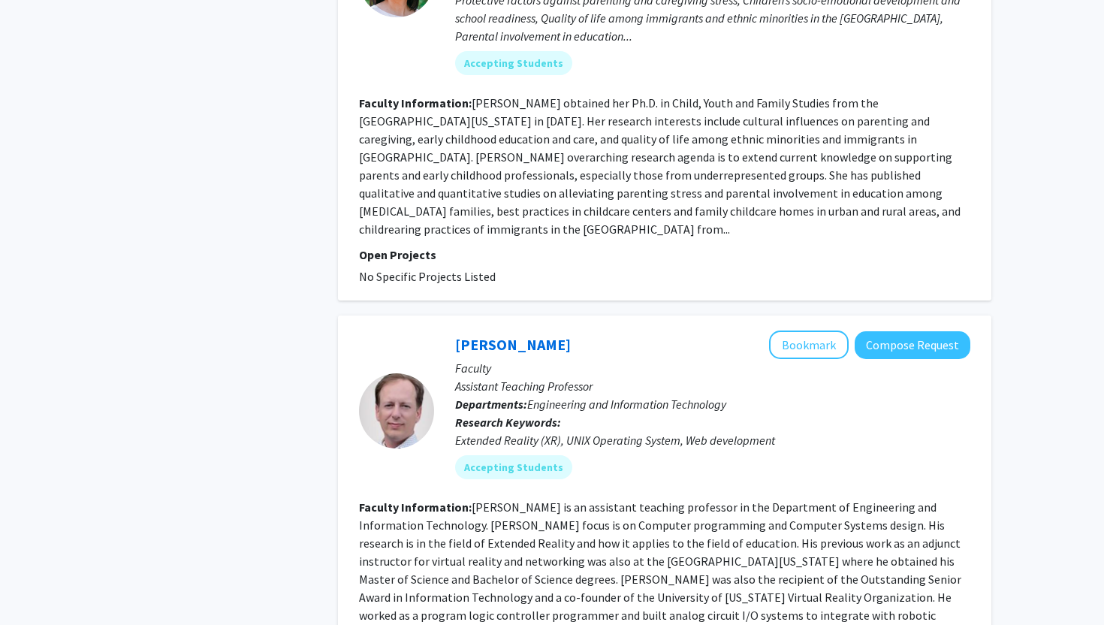
scroll to position [3523, 0]
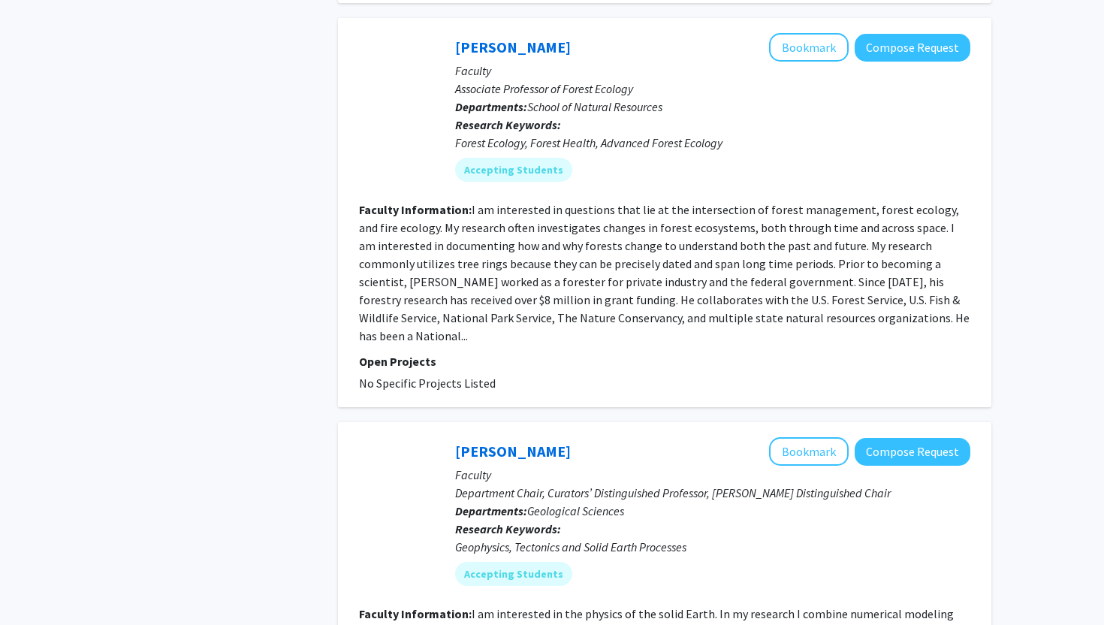
scroll to position [3504, 0]
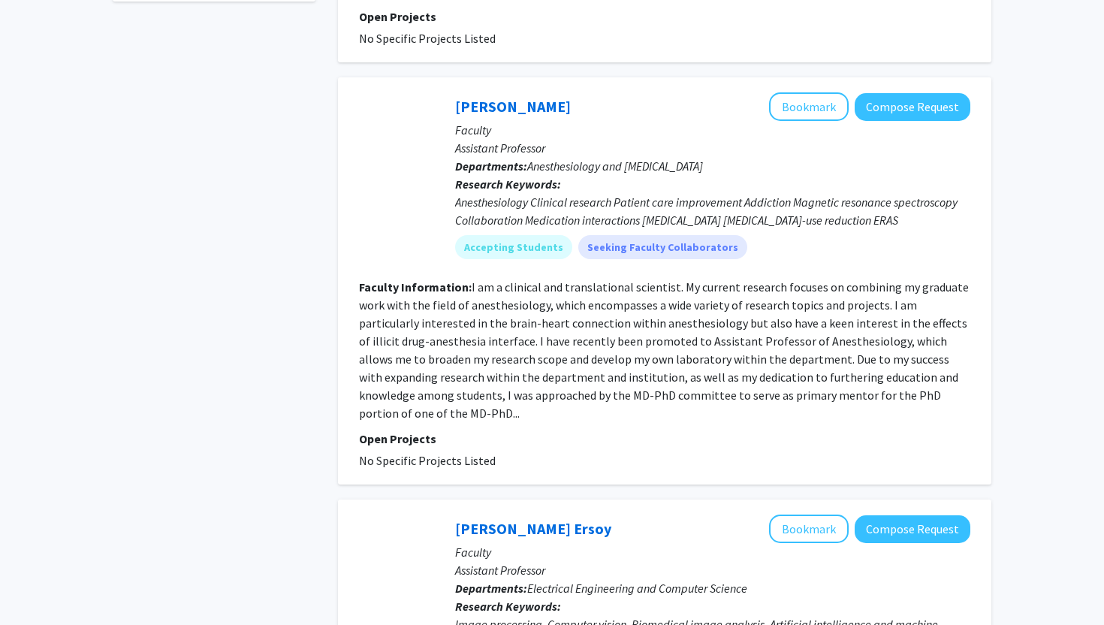
scroll to position [917, 0]
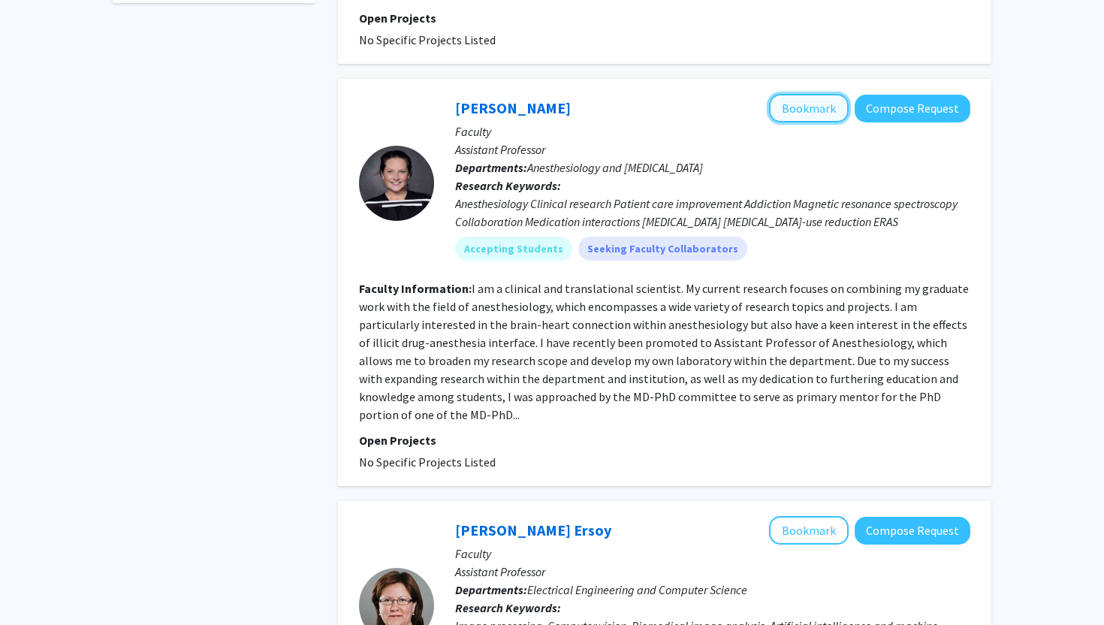
click at [808, 94] on button "Bookmark" at bounding box center [809, 108] width 80 height 29
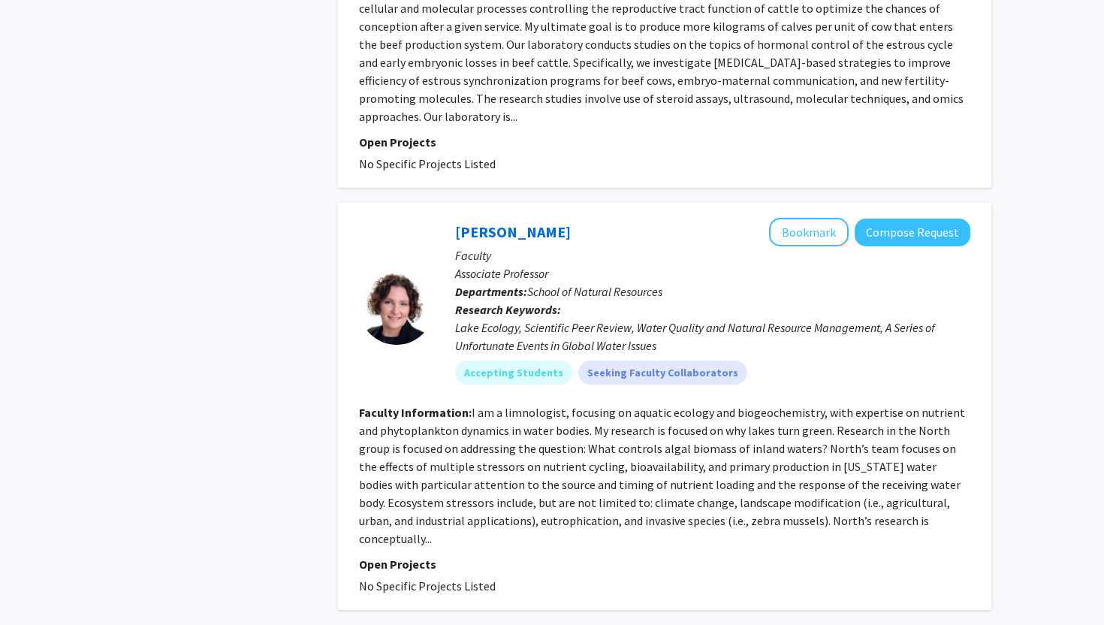
scroll to position [3630, 0]
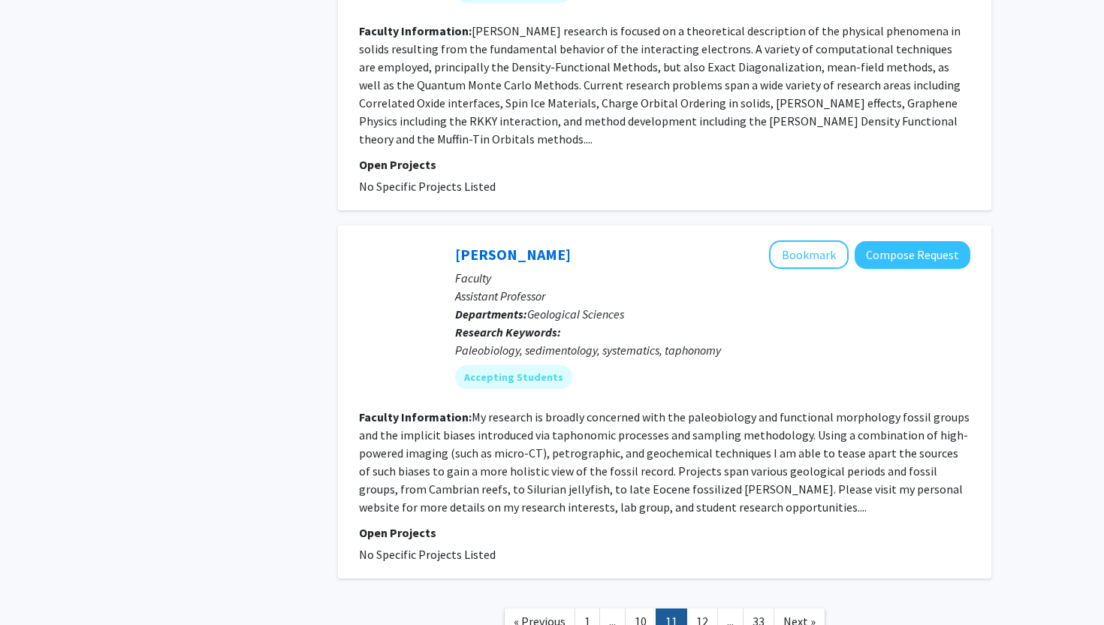
scroll to position [3377, 0]
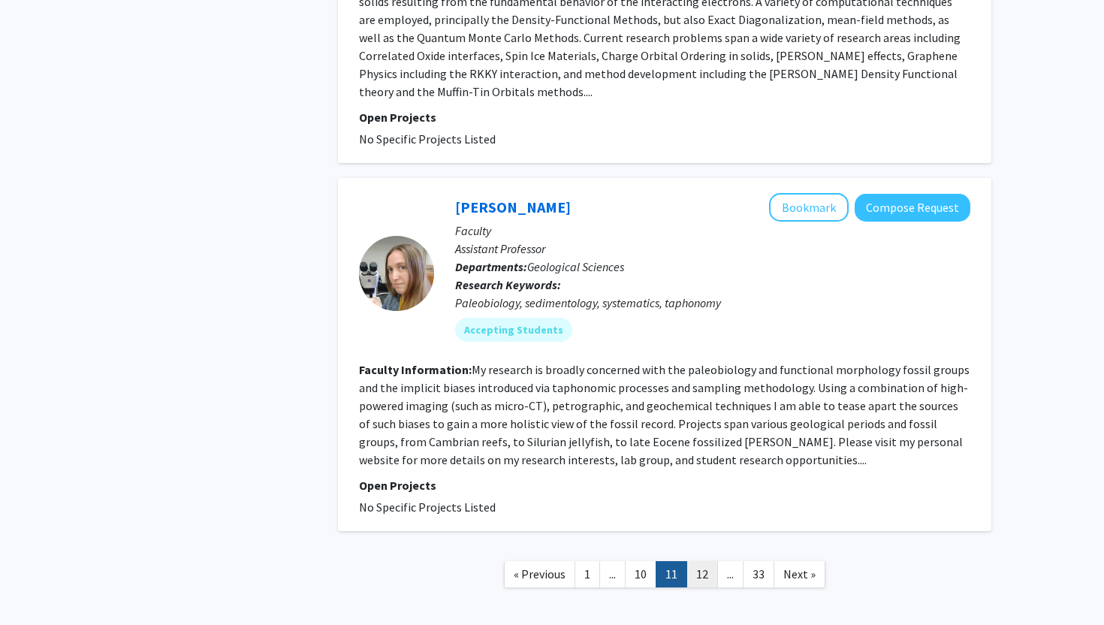
click at [706, 561] on link "12" at bounding box center [703, 574] width 32 height 26
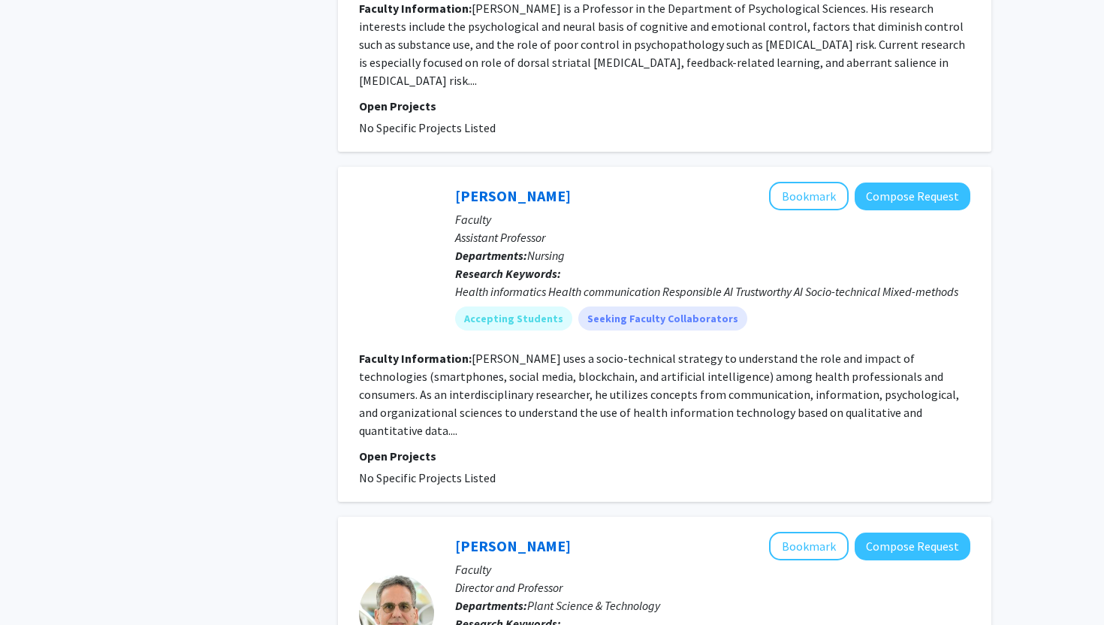
scroll to position [3228, 0]
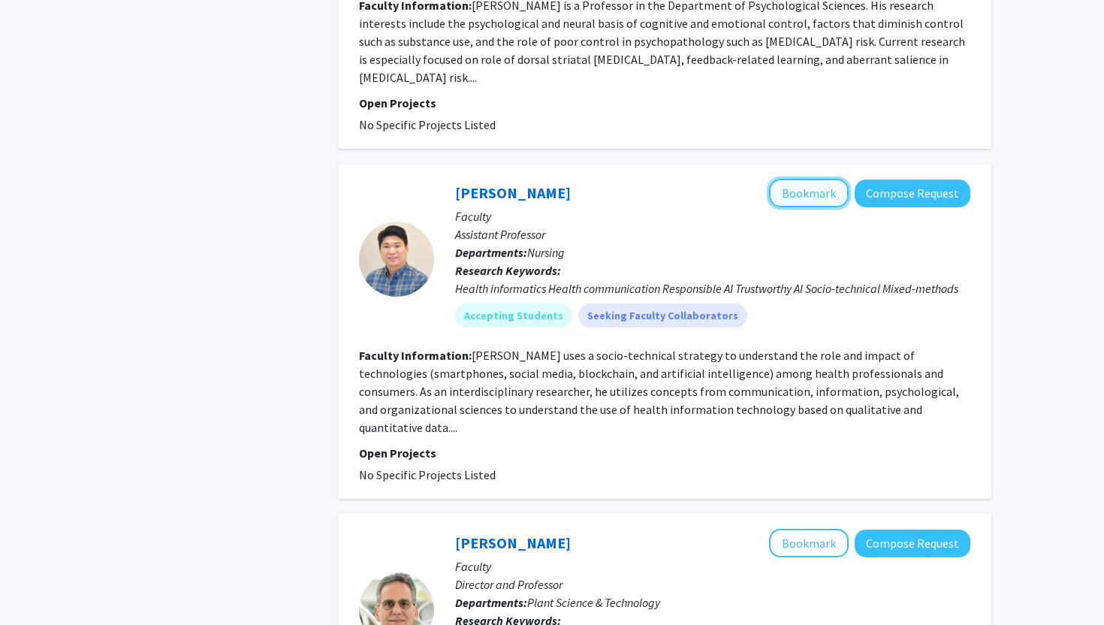
click at [797, 179] on button "Bookmark" at bounding box center [809, 193] width 80 height 29
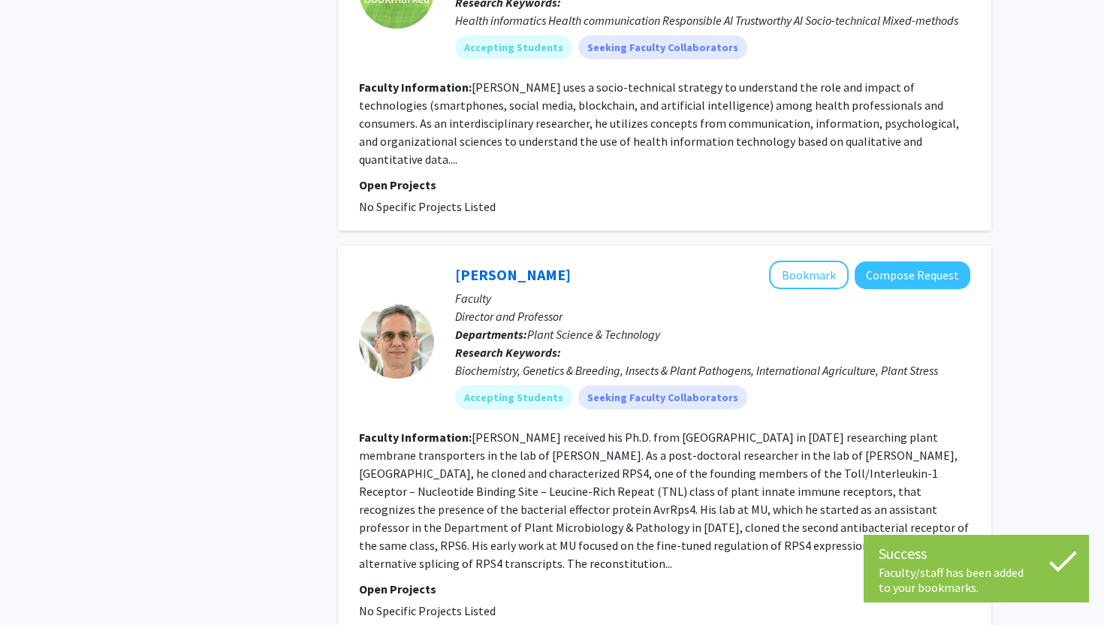
scroll to position [3564, 0]
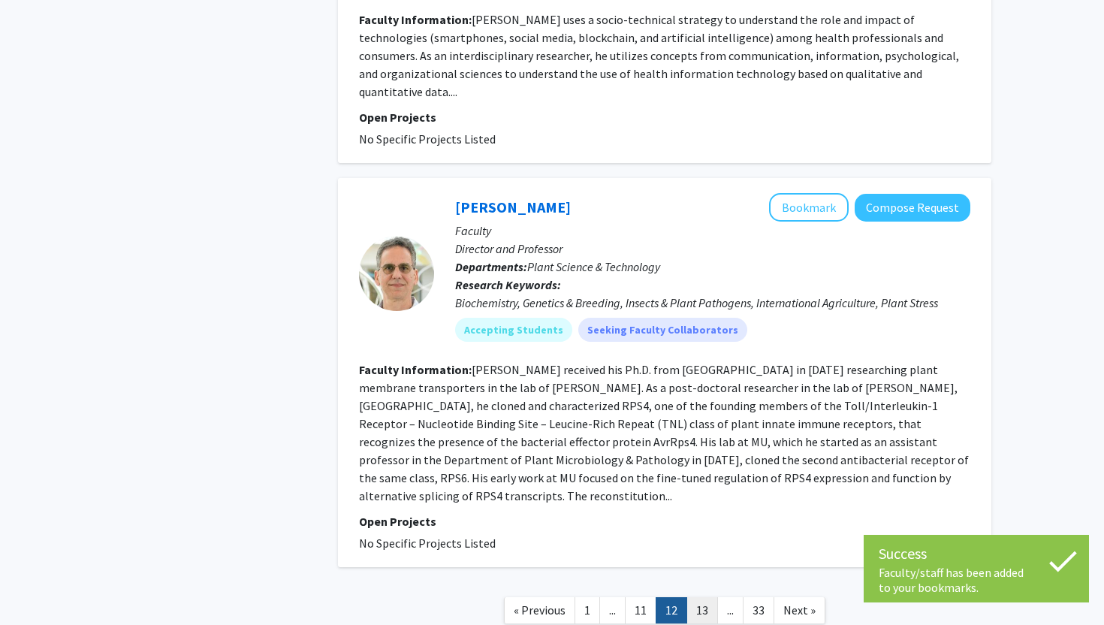
click at [709, 597] on link "13" at bounding box center [703, 610] width 32 height 26
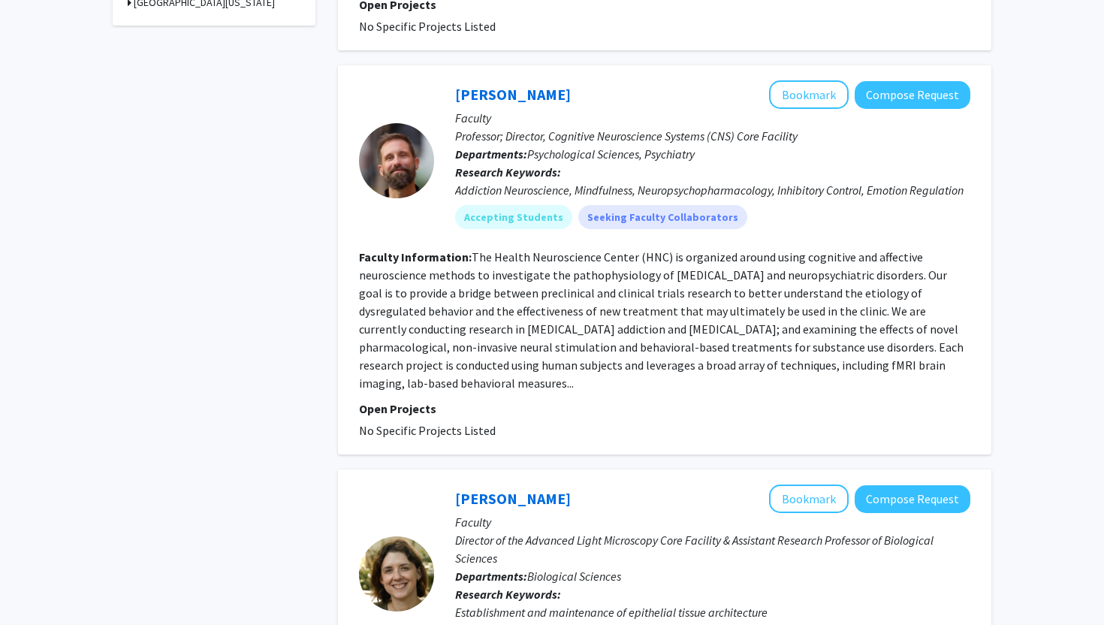
scroll to position [893, 0]
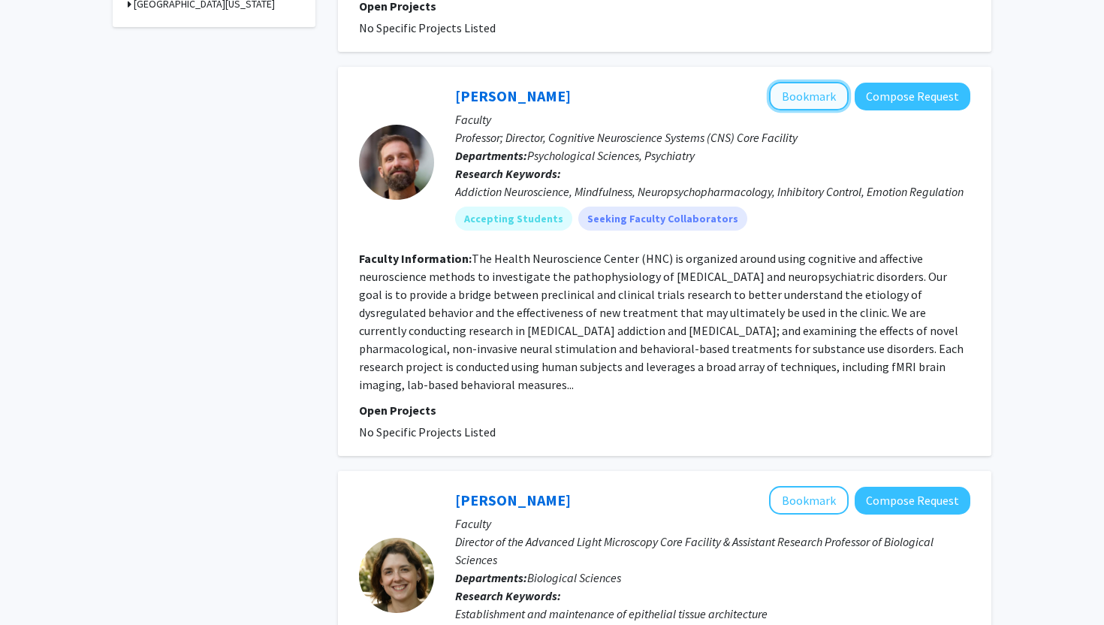
click at [824, 82] on button "Bookmark" at bounding box center [809, 96] width 80 height 29
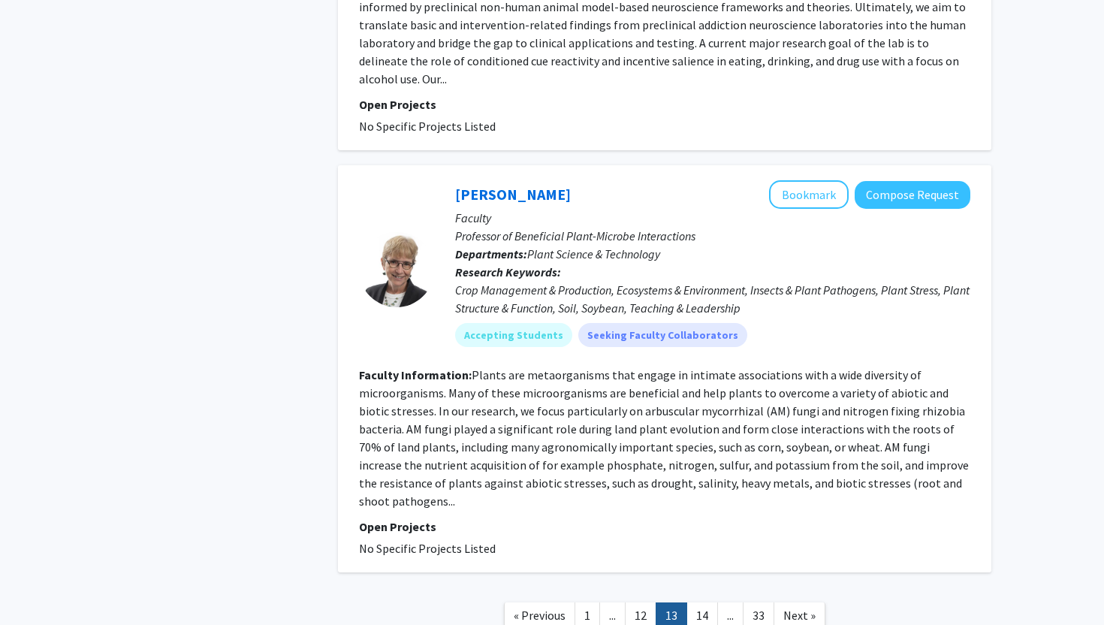
scroll to position [3489, 0]
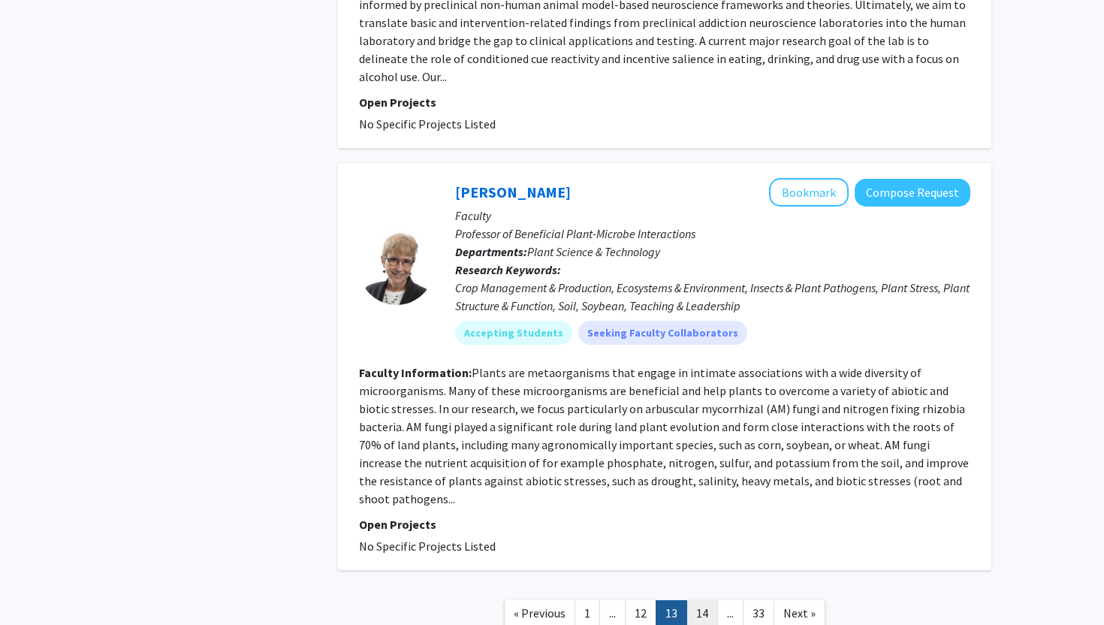
click at [693, 600] on link "14" at bounding box center [703, 613] width 32 height 26
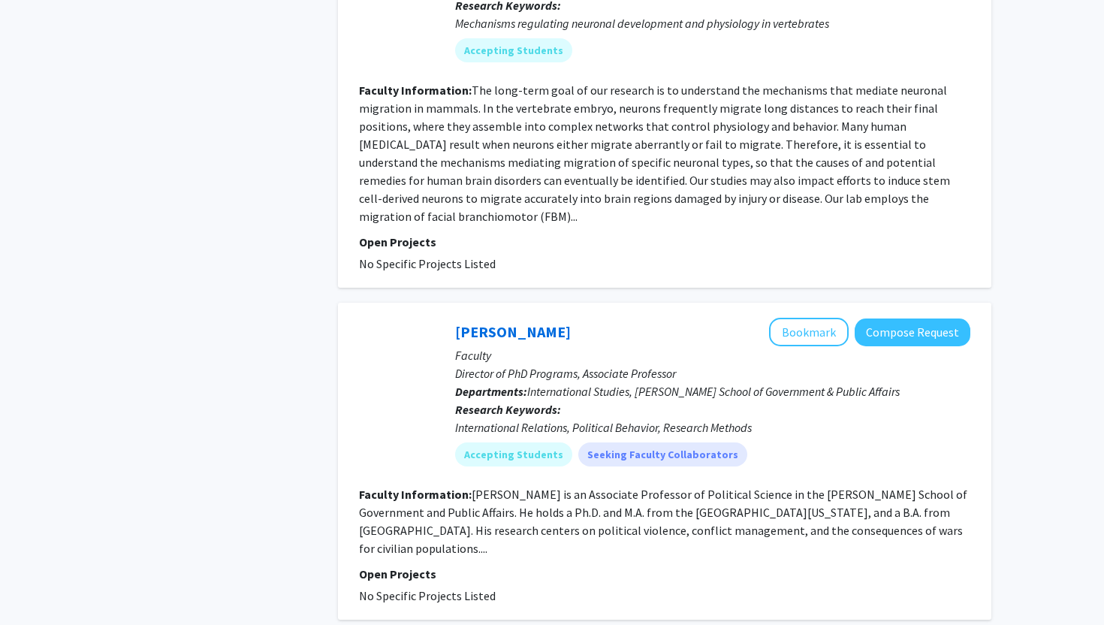
scroll to position [3161, 0]
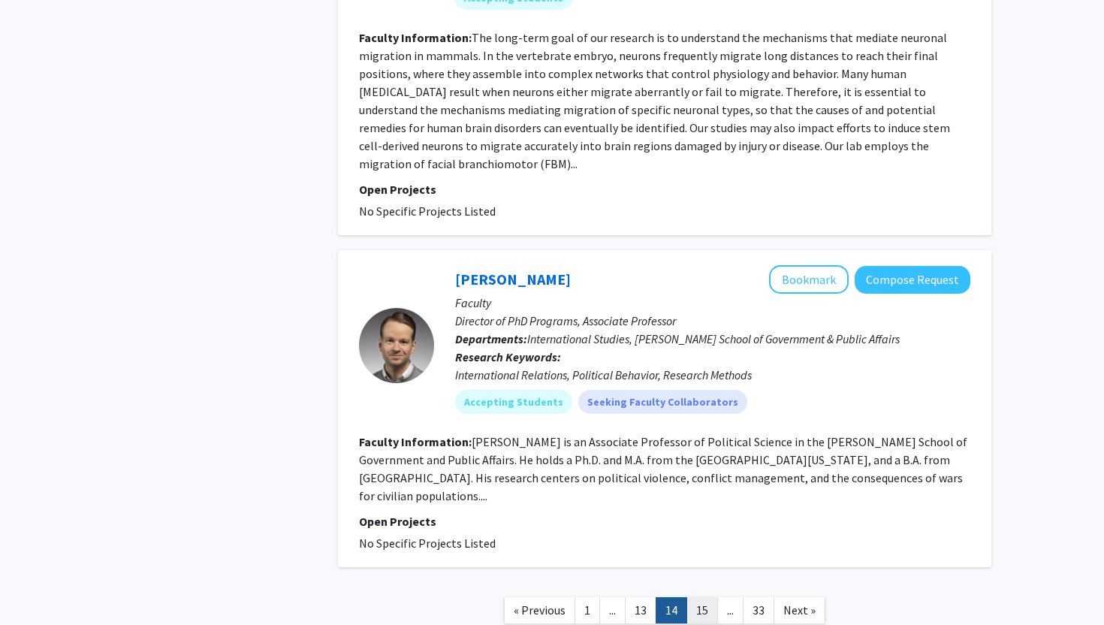
click at [693, 597] on link "15" at bounding box center [703, 610] width 32 height 26
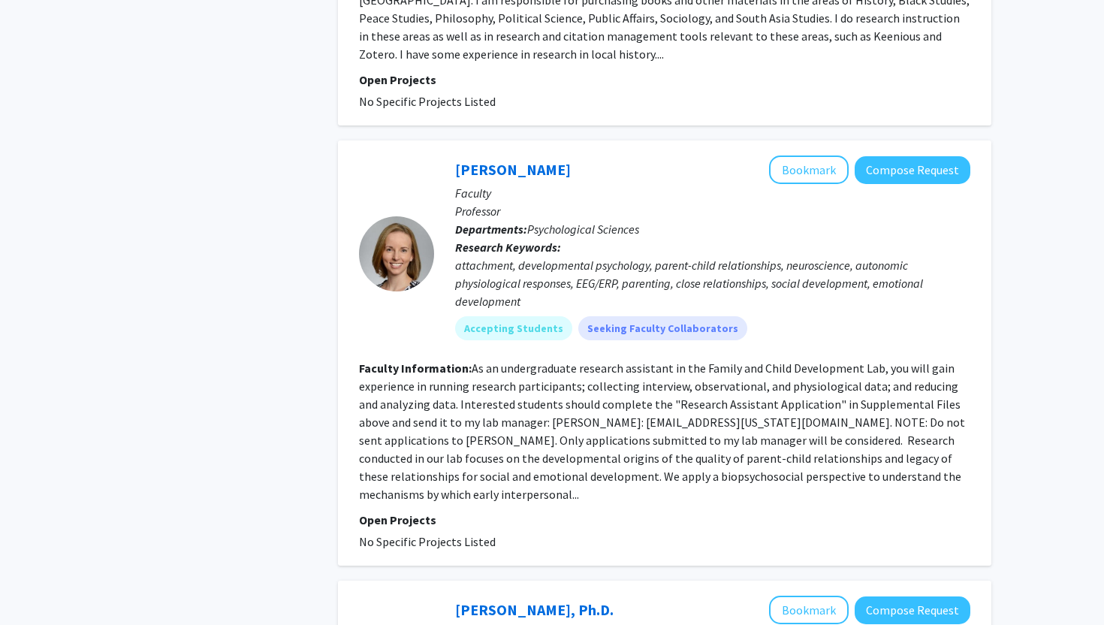
scroll to position [1172, 0]
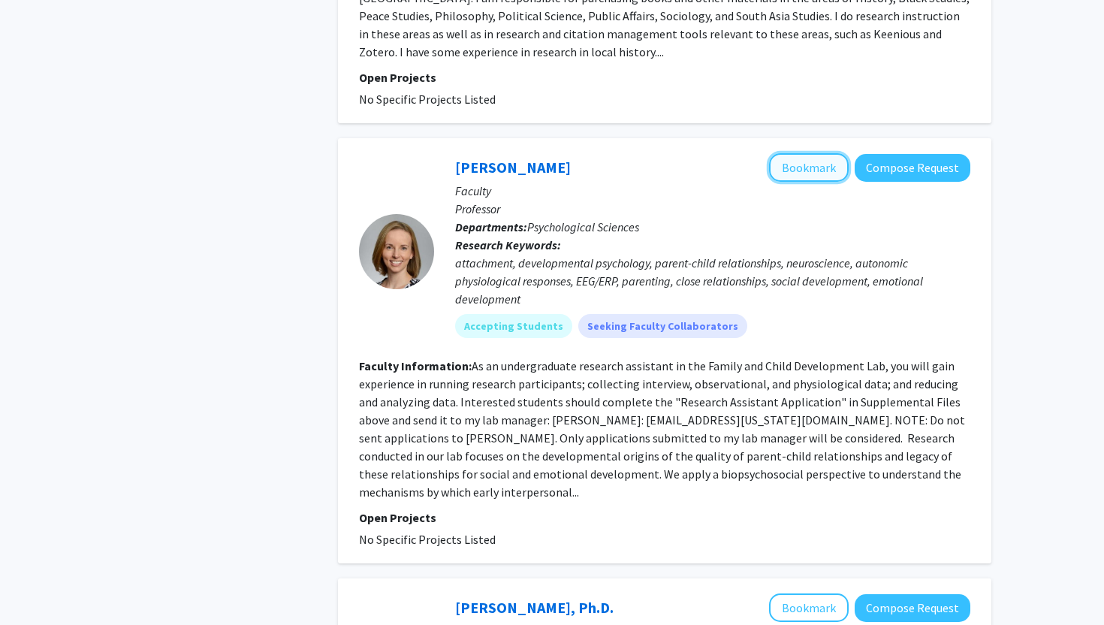
click at [789, 153] on button "Bookmark" at bounding box center [809, 167] width 80 height 29
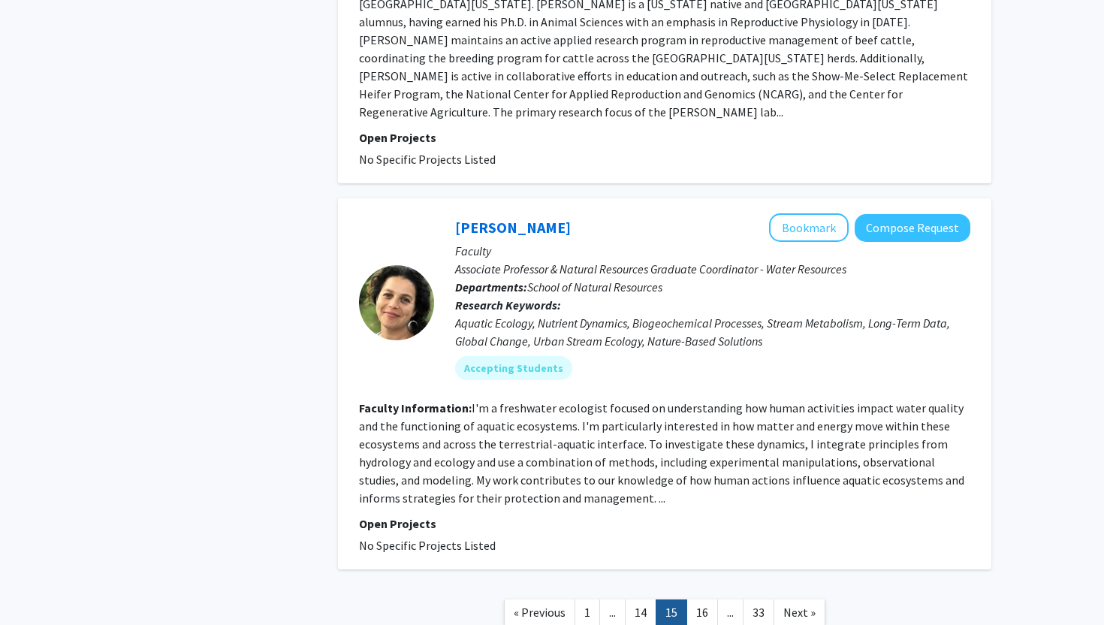
scroll to position [3666, 0]
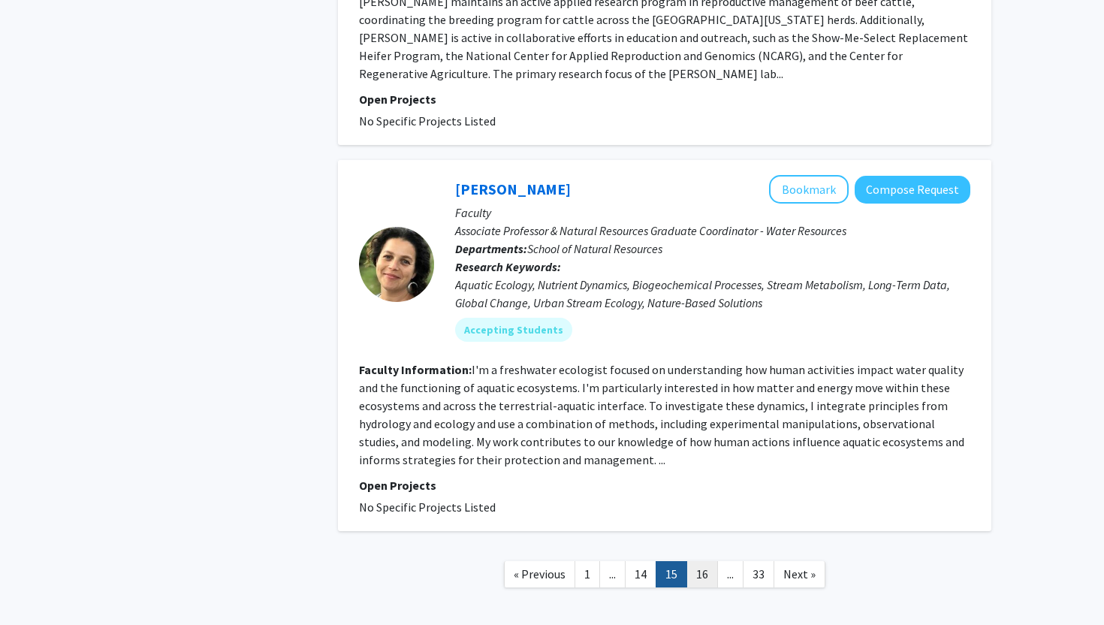
click at [695, 561] on link "16" at bounding box center [703, 574] width 32 height 26
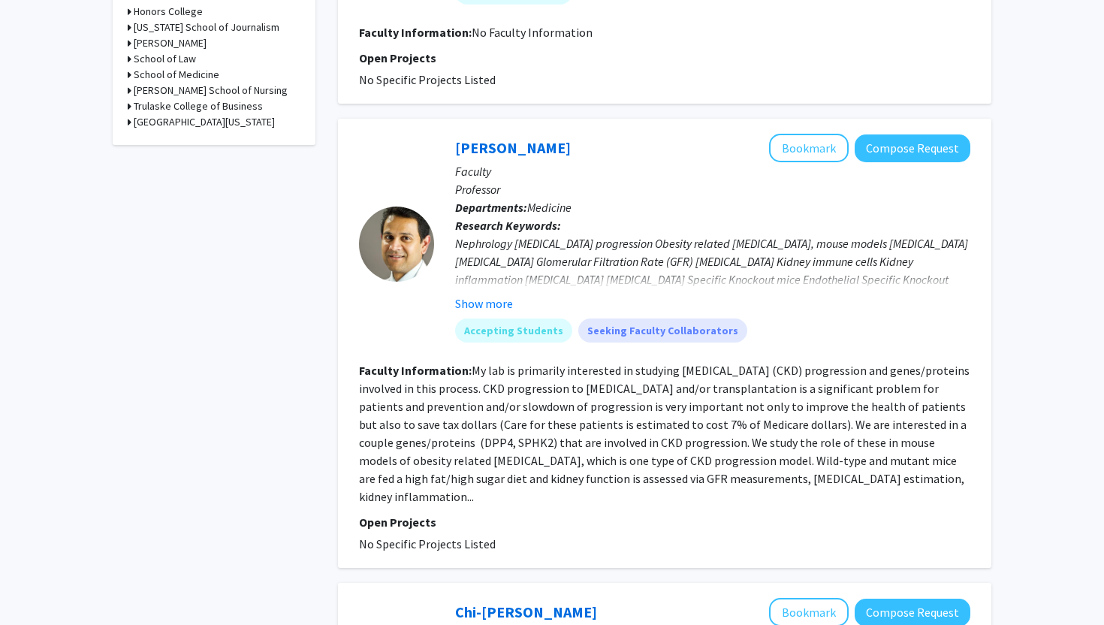
scroll to position [777, 0]
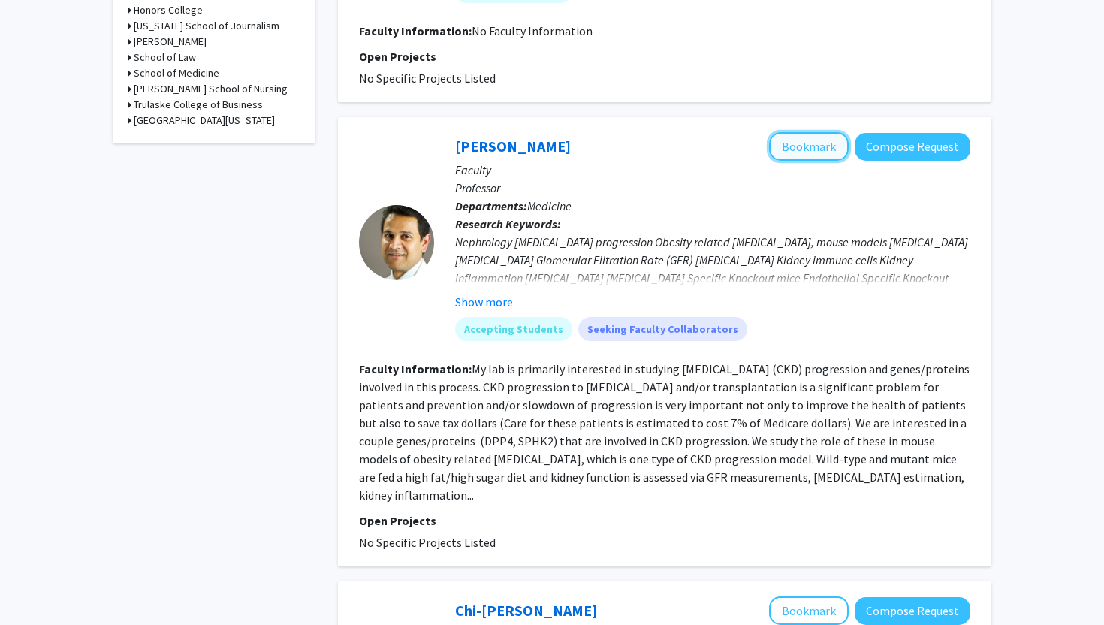
click at [805, 133] on button "Bookmark" at bounding box center [809, 146] width 80 height 29
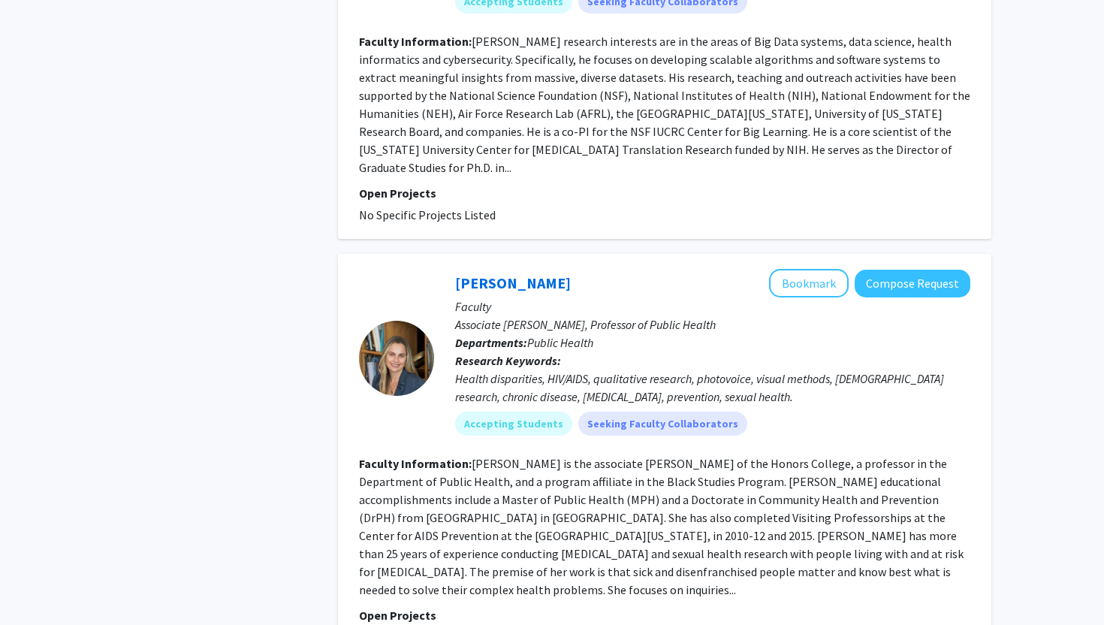
scroll to position [3531, 0]
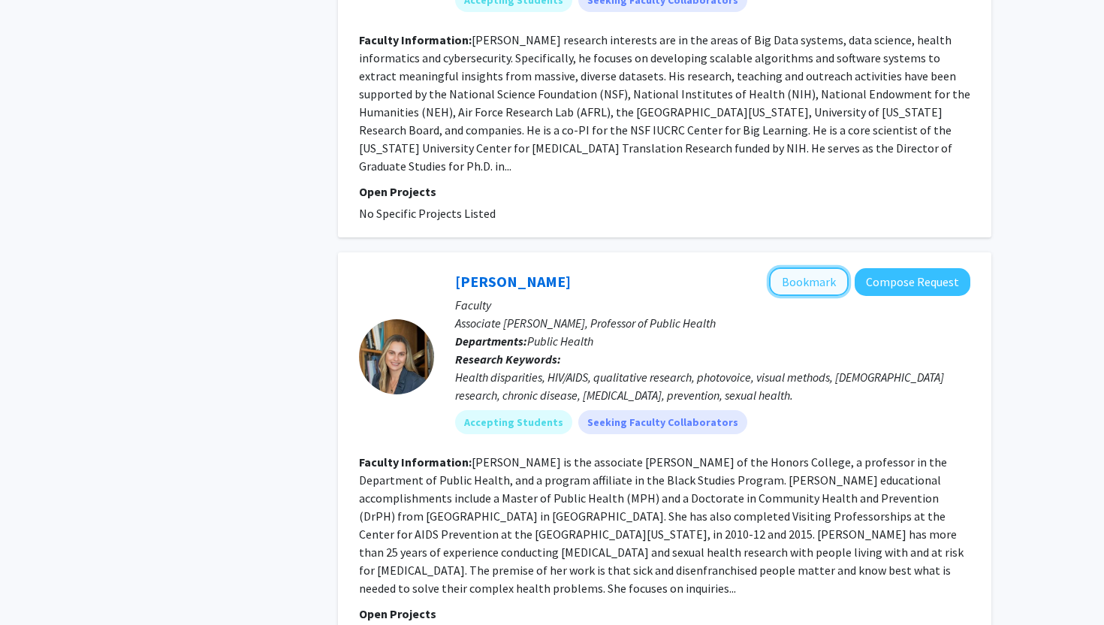
click at [805, 267] on button "Bookmark" at bounding box center [809, 281] width 80 height 29
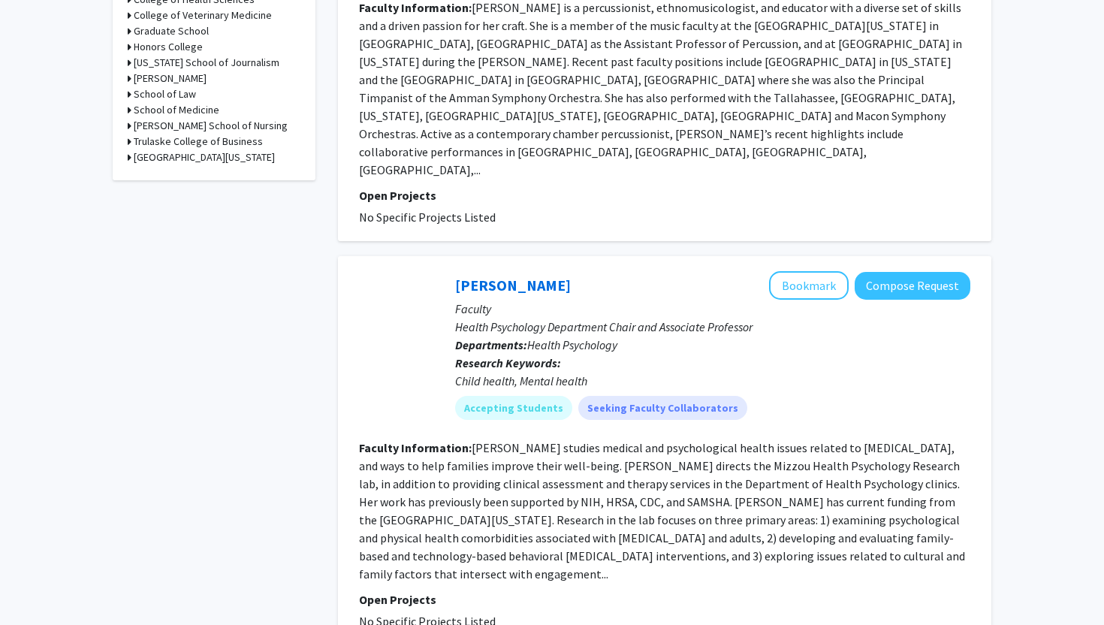
scroll to position [878, 0]
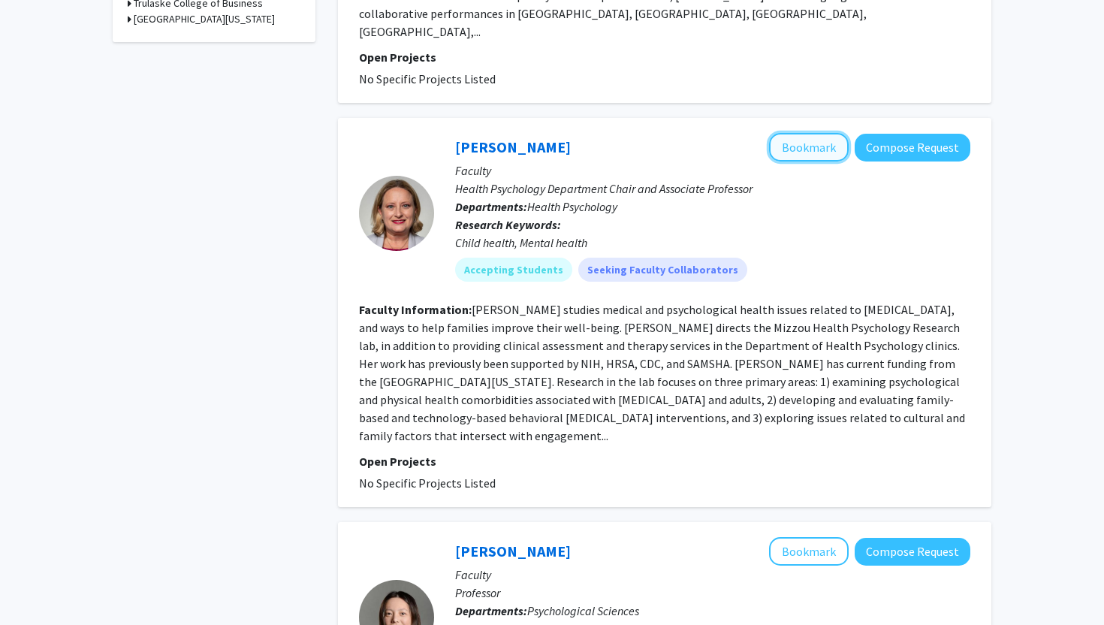
click at [783, 133] on button "Bookmark" at bounding box center [809, 147] width 80 height 29
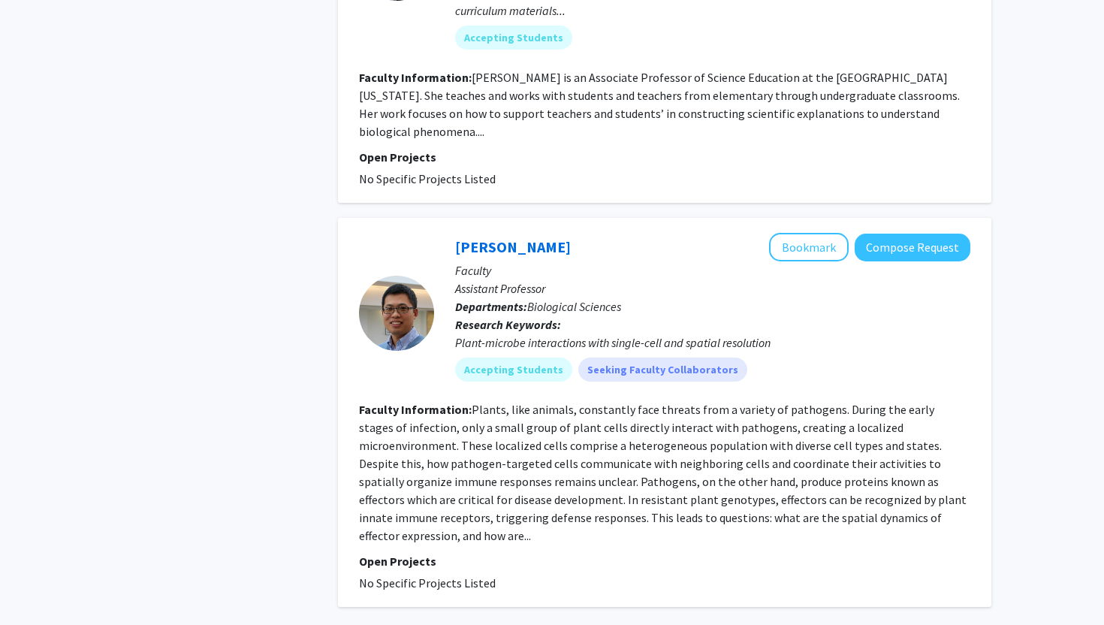
scroll to position [3636, 0]
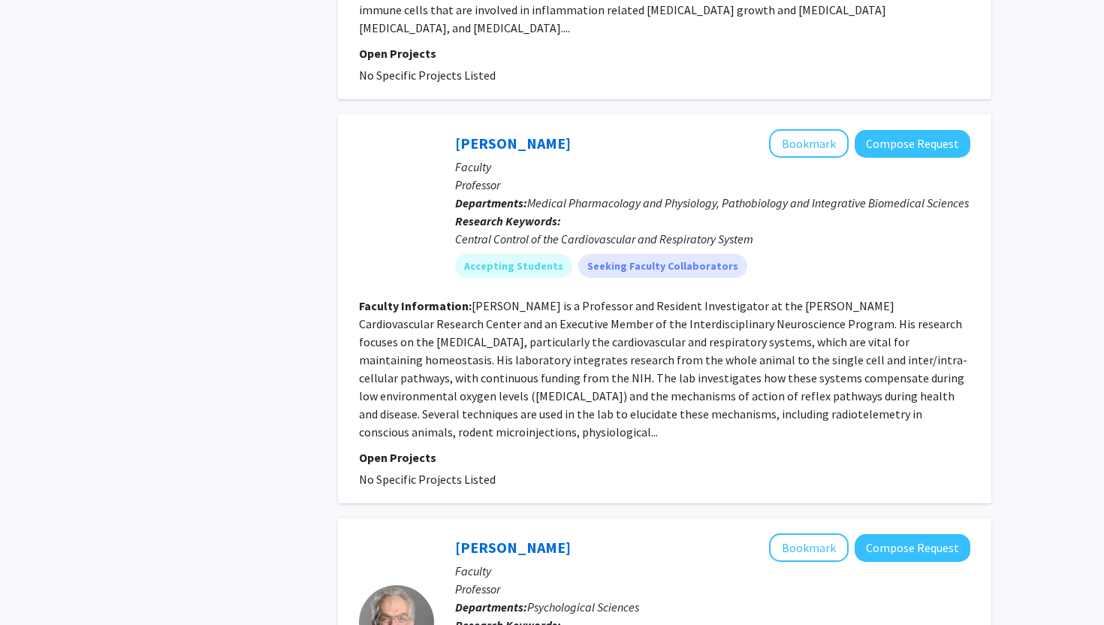
scroll to position [2321, 0]
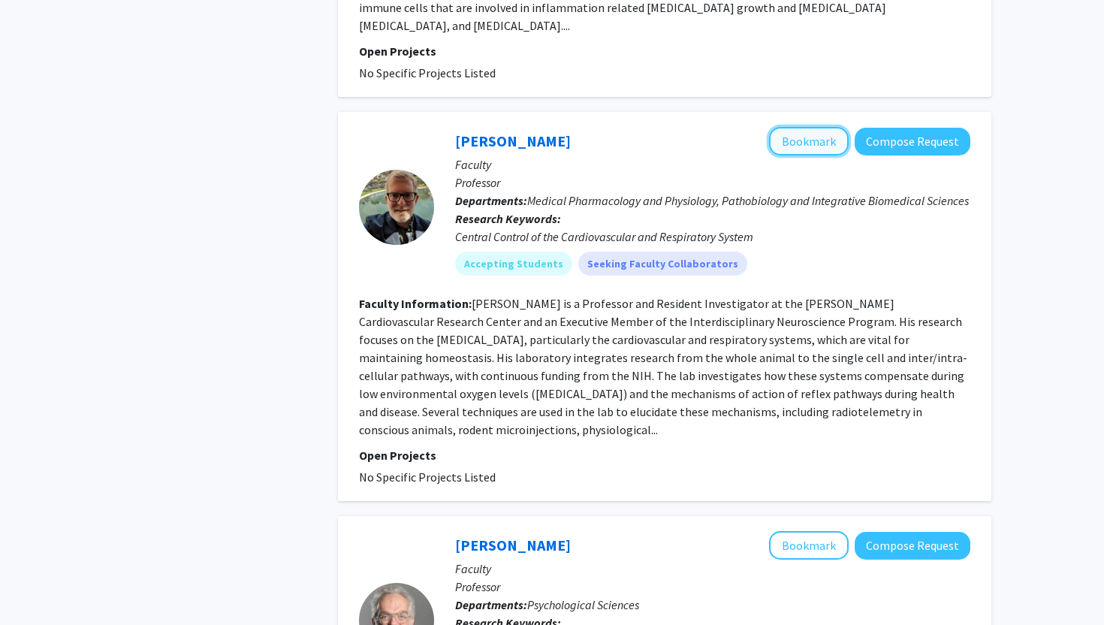
click at [797, 127] on button "Bookmark" at bounding box center [809, 141] width 80 height 29
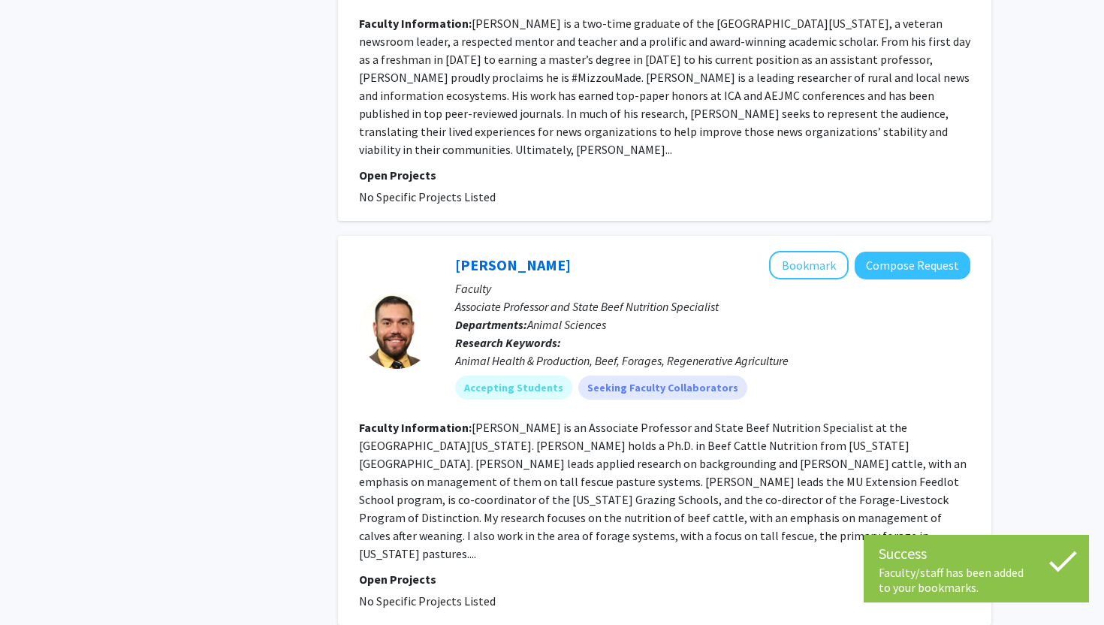
scroll to position [3431, 0]
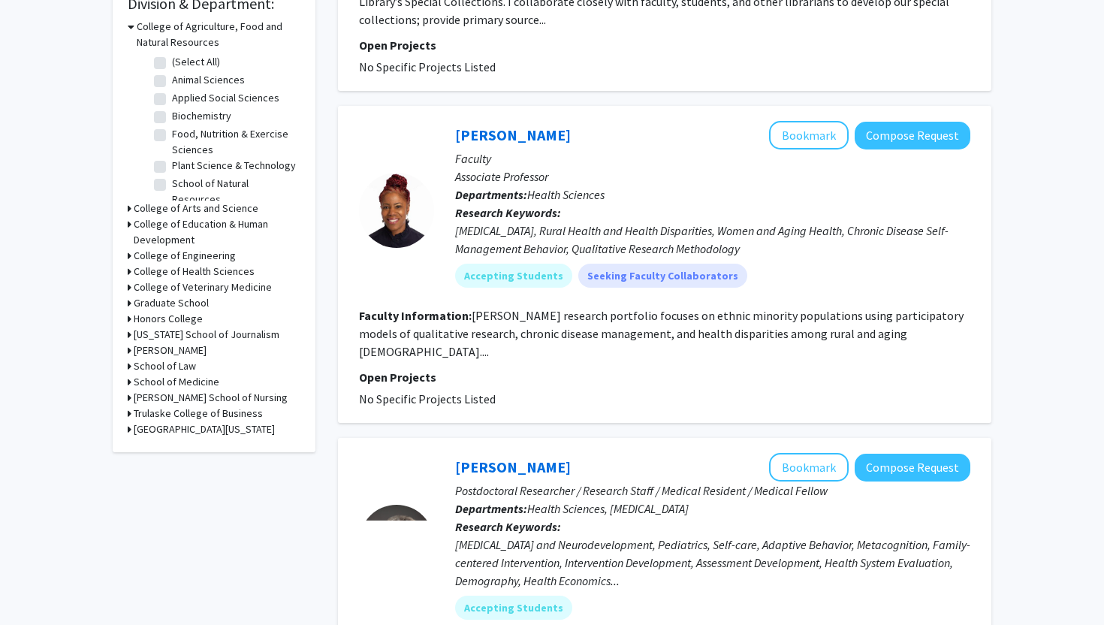
scroll to position [473, 0]
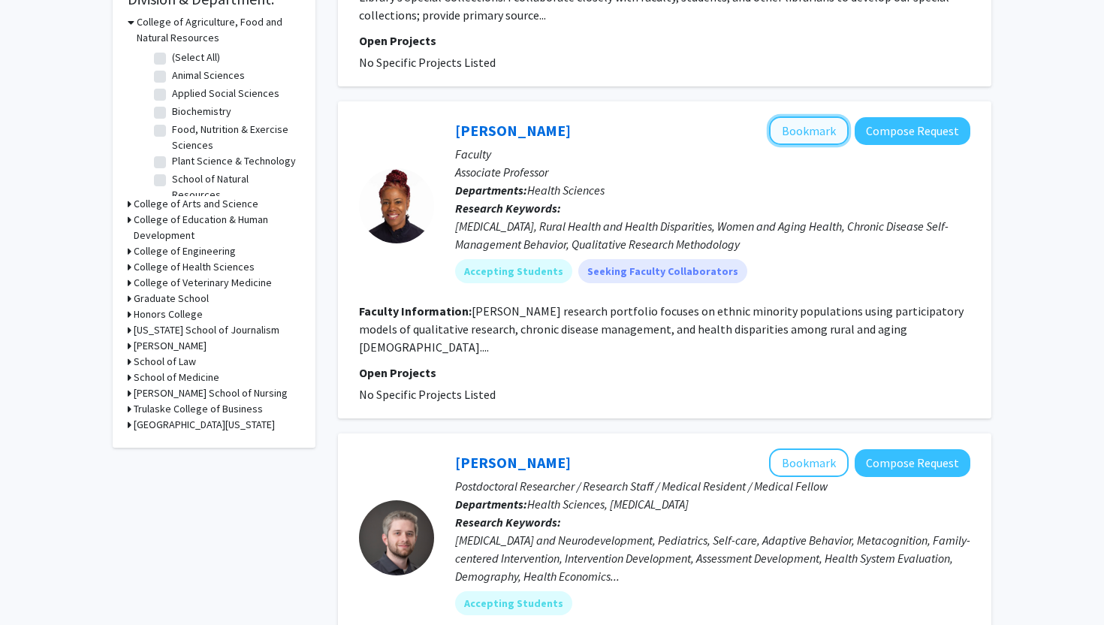
click at [826, 116] on button "Bookmark" at bounding box center [809, 130] width 80 height 29
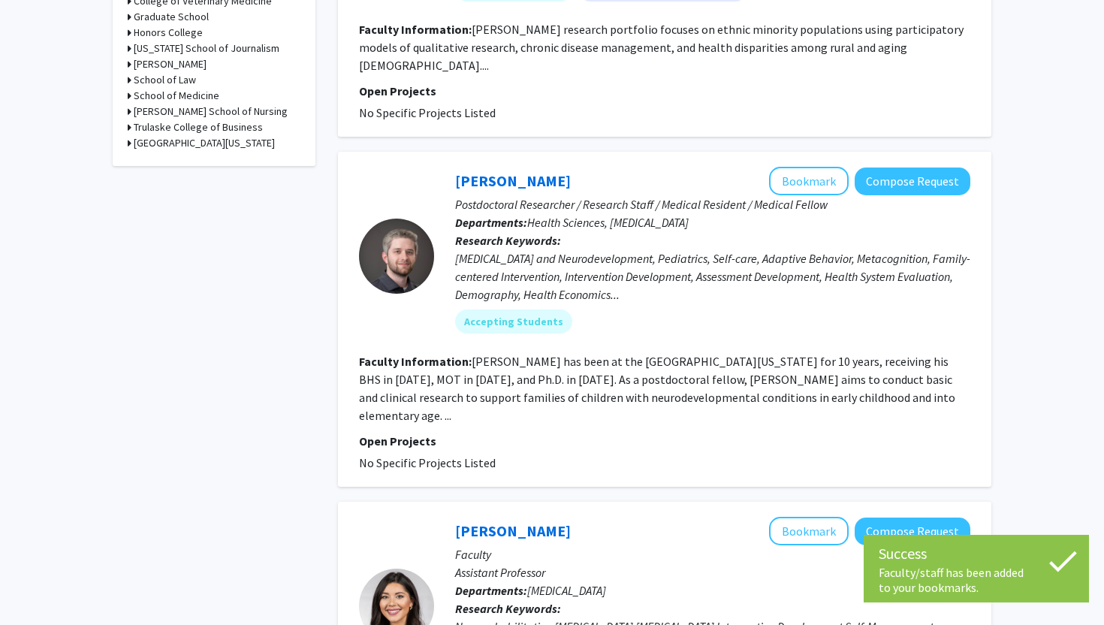
scroll to position [756, 0]
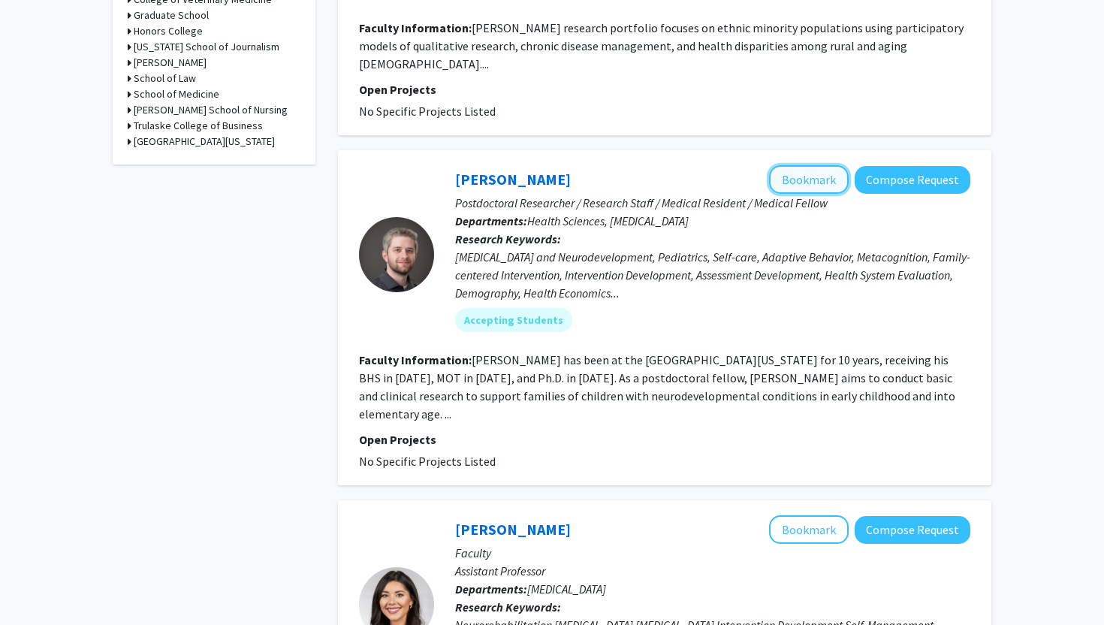
click at [822, 165] on button "Bookmark" at bounding box center [809, 179] width 80 height 29
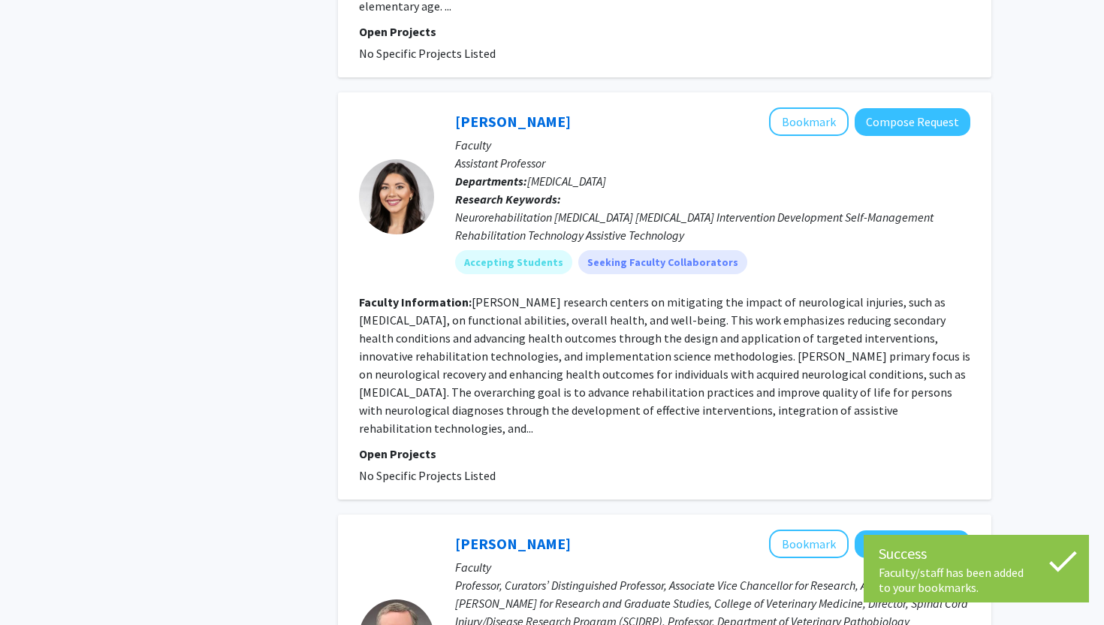
scroll to position [1165, 0]
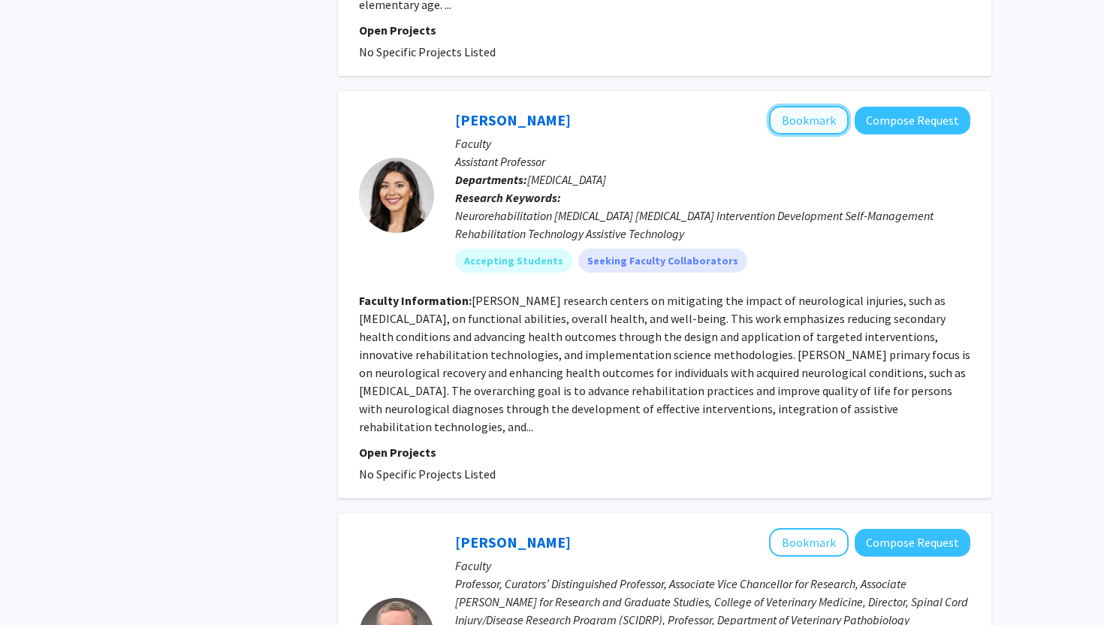
click at [820, 106] on button "Bookmark" at bounding box center [809, 120] width 80 height 29
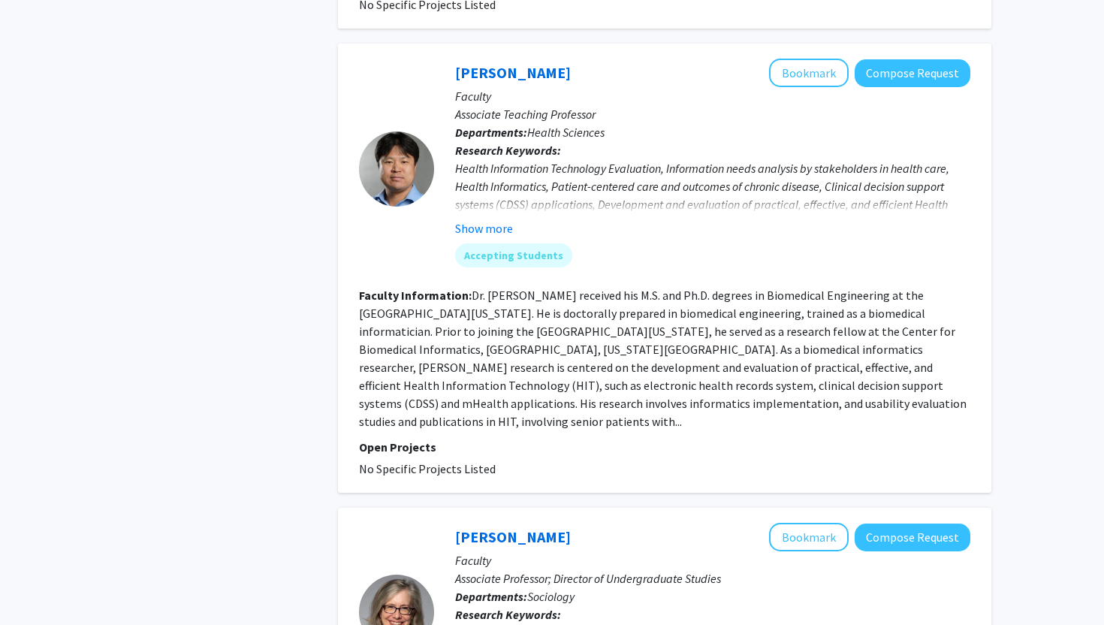
scroll to position [3184, 0]
